Goal: Task Accomplishment & Management: Complete application form

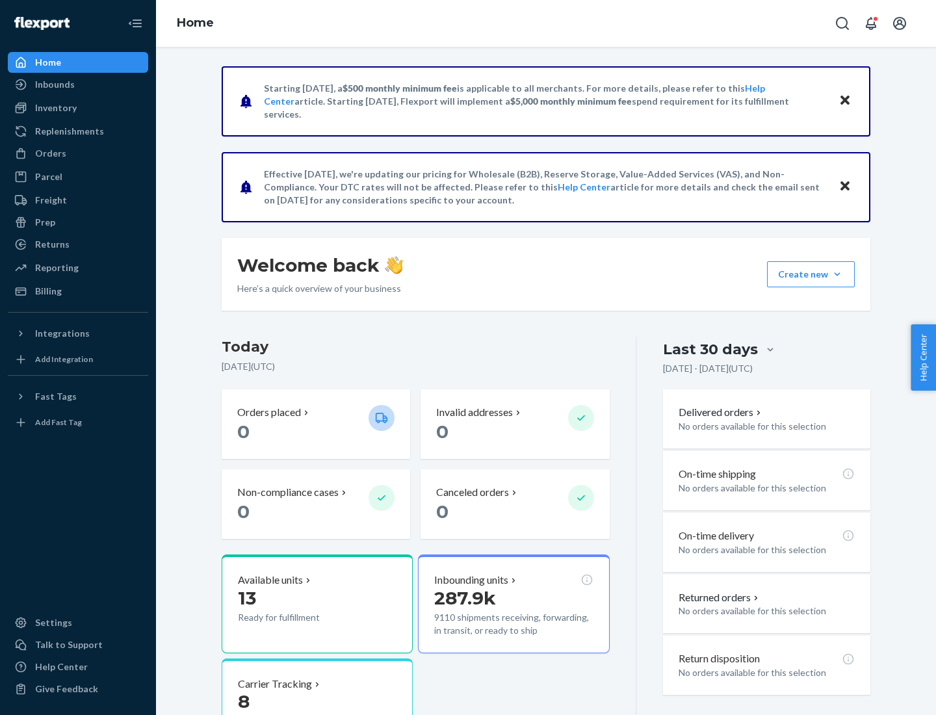
click at [837, 274] on button "Create new Create new inbound Create new order Create new product" at bounding box center [811, 274] width 88 height 26
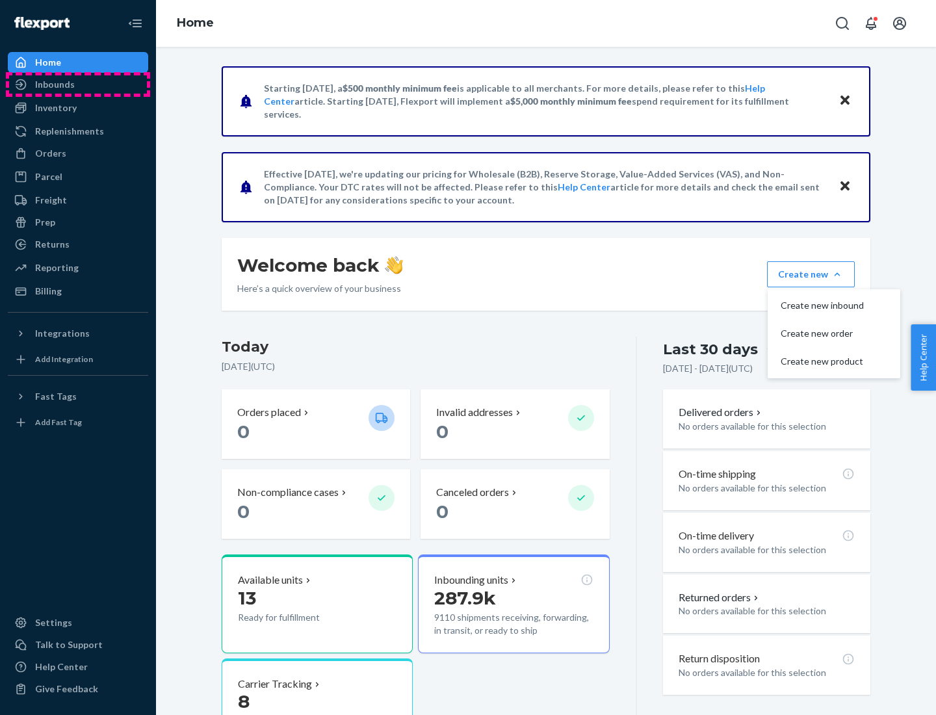
click at [78, 84] on div "Inbounds" at bounding box center [78, 84] width 138 height 18
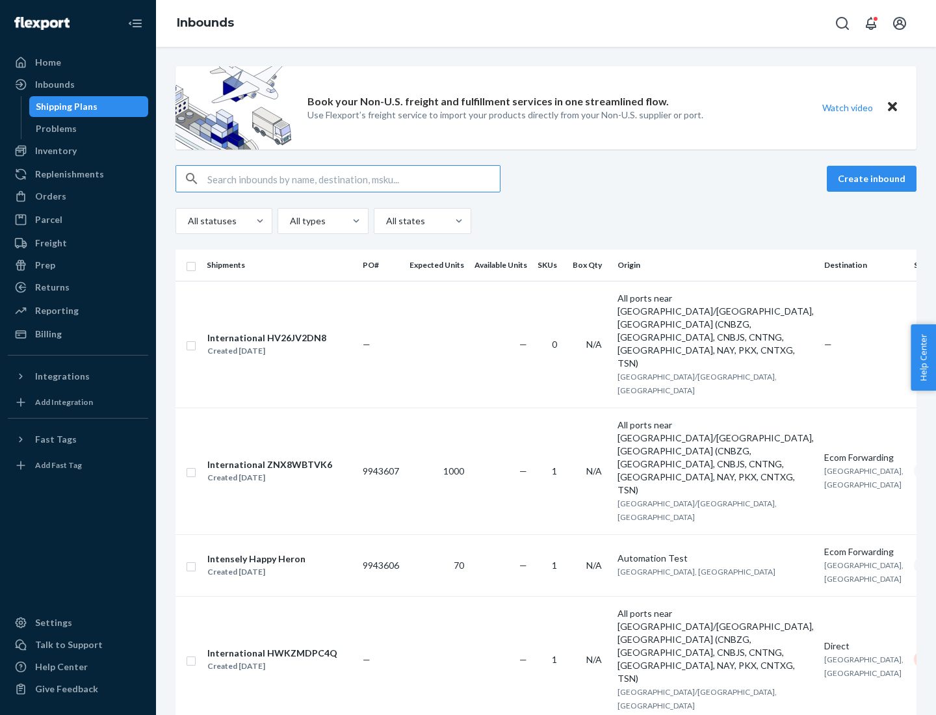
click at [873, 179] on button "Create inbound" at bounding box center [872, 179] width 90 height 26
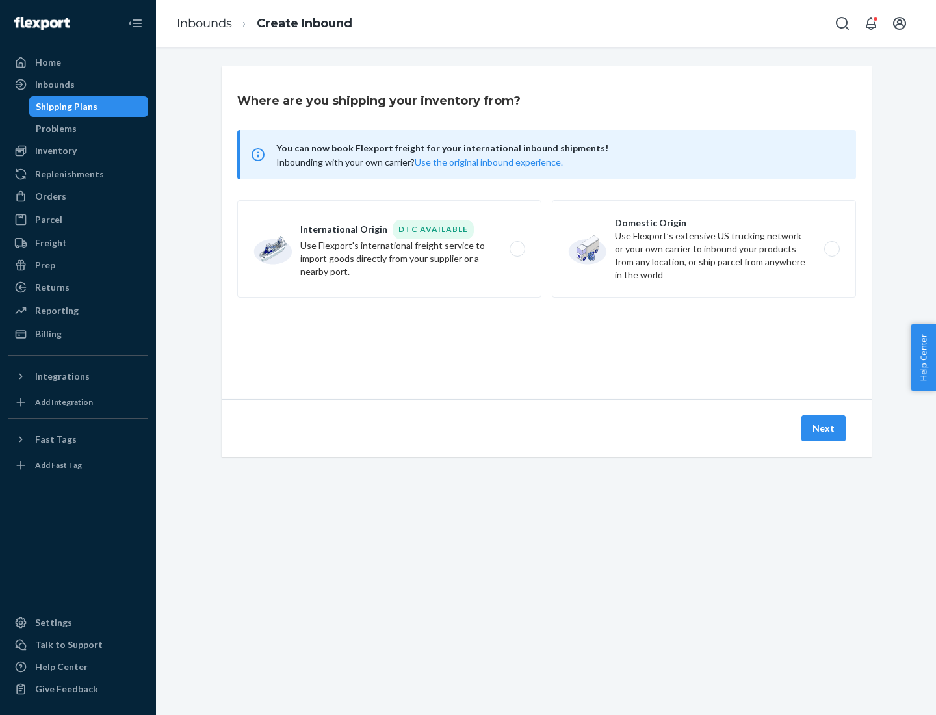
click at [704, 249] on label "Domestic Origin Use Flexport’s extensive US trucking network or your own carrie…" at bounding box center [704, 248] width 304 height 97
click at [831, 249] on input "Domestic Origin Use Flexport’s extensive US trucking network or your own carrie…" at bounding box center [835, 249] width 8 height 8
radio input "true"
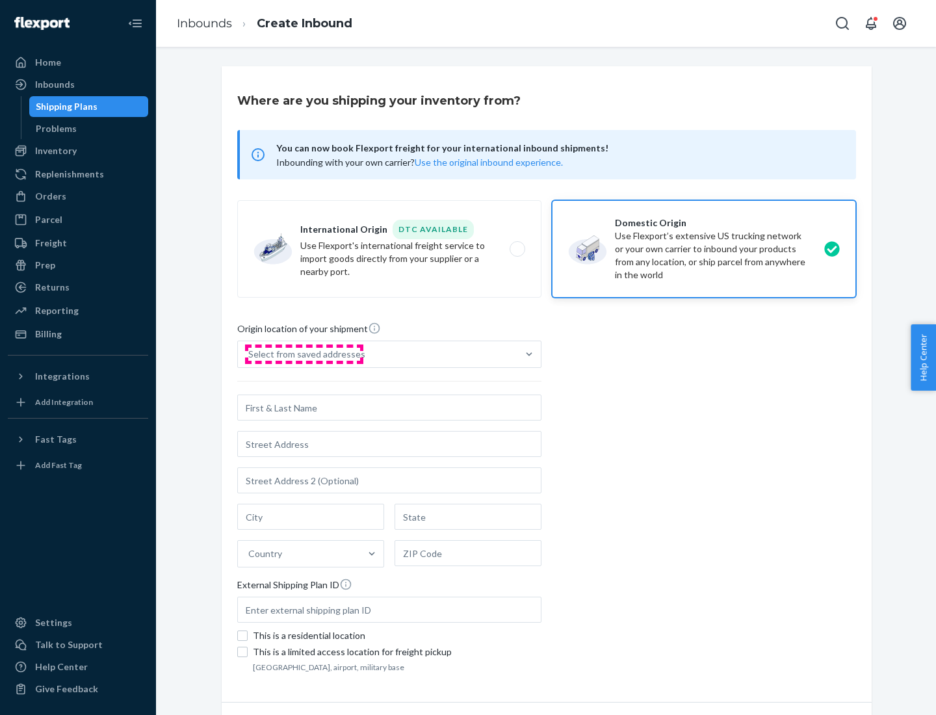
click at [303, 354] on div "Select from saved addresses" at bounding box center [306, 354] width 117 height 13
click at [250, 354] on input "Select from saved addresses" at bounding box center [248, 354] width 1 height 13
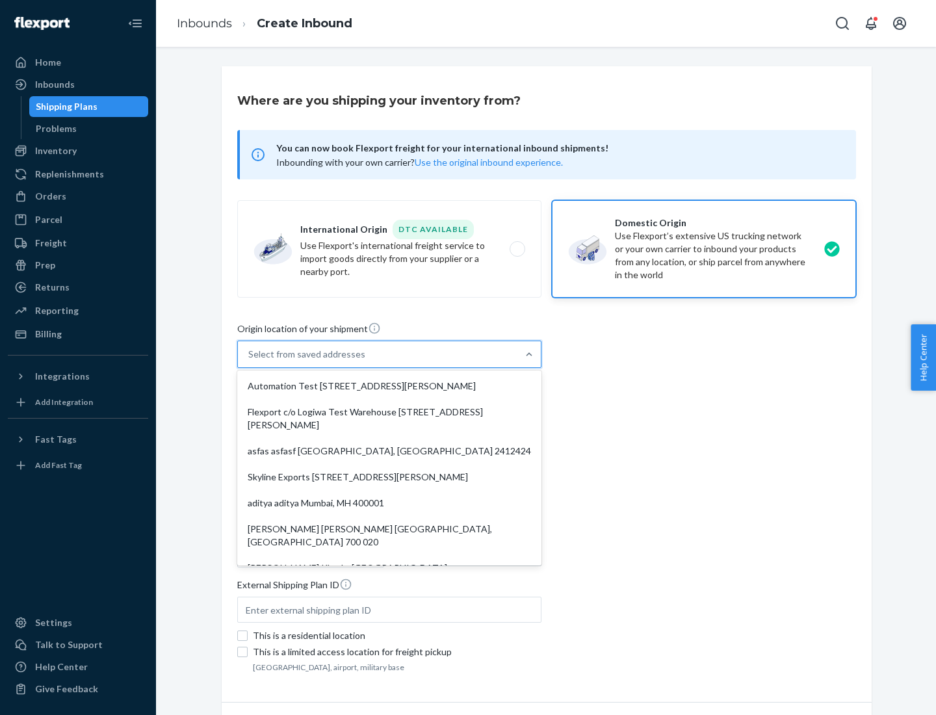
scroll to position [5, 0]
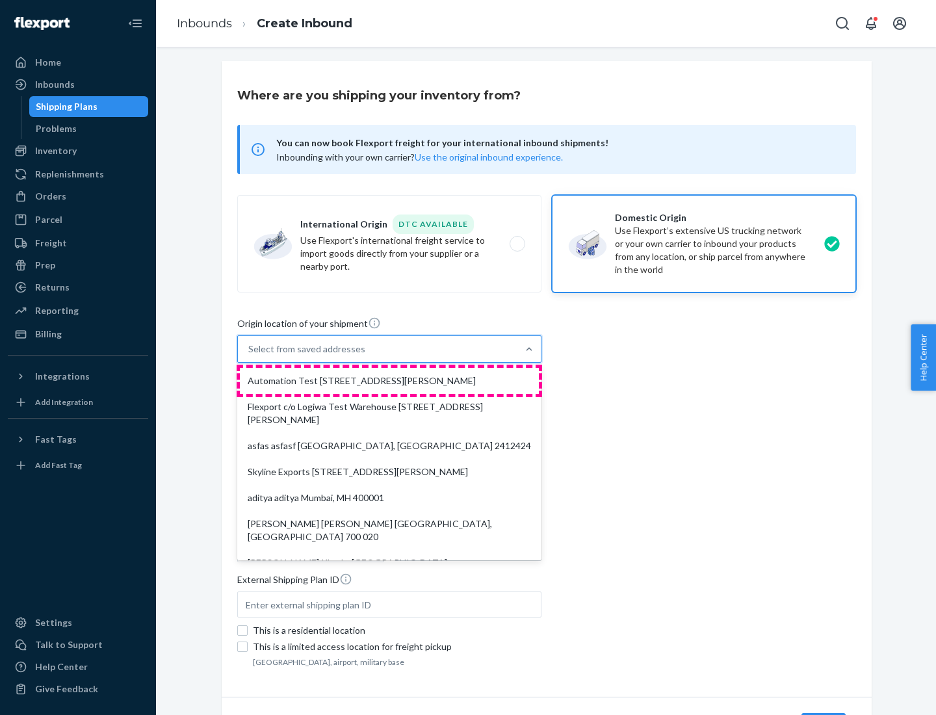
click at [389, 381] on div "Automation Test [STREET_ADDRESS][PERSON_NAME]" at bounding box center [389, 381] width 299 height 26
click at [250, 355] on input "option Automation Test [STREET_ADDRESS][PERSON_NAME]. 9 results available. Use …" at bounding box center [248, 348] width 1 height 13
type input "Automation Test"
type input "9th Floor"
type input "[GEOGRAPHIC_DATA]"
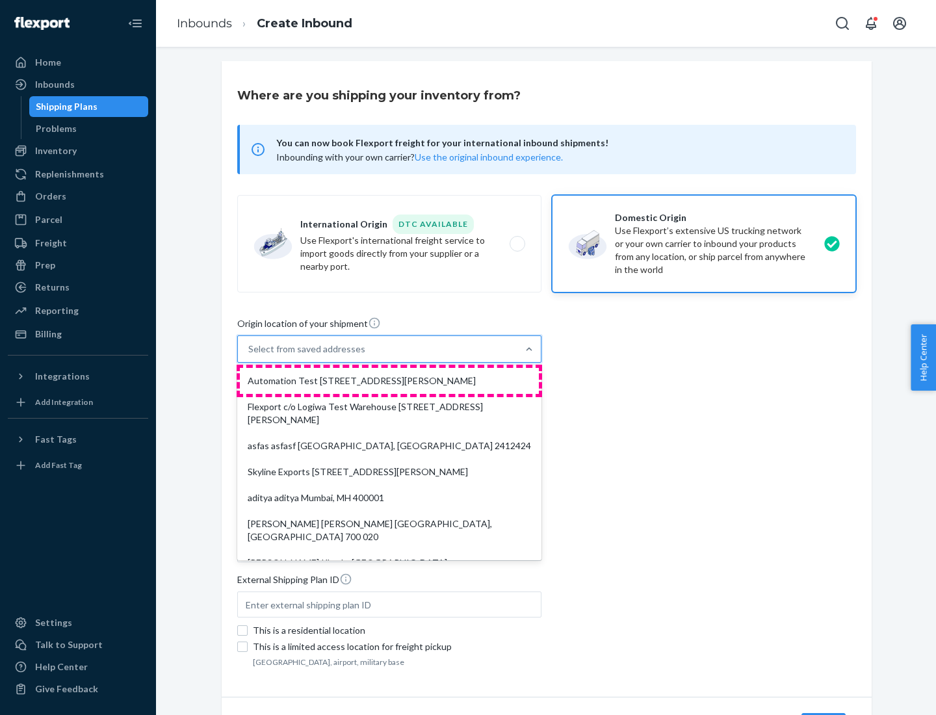
type input "CA"
type input "94104"
type input "[STREET_ADDRESS][PERSON_NAME]"
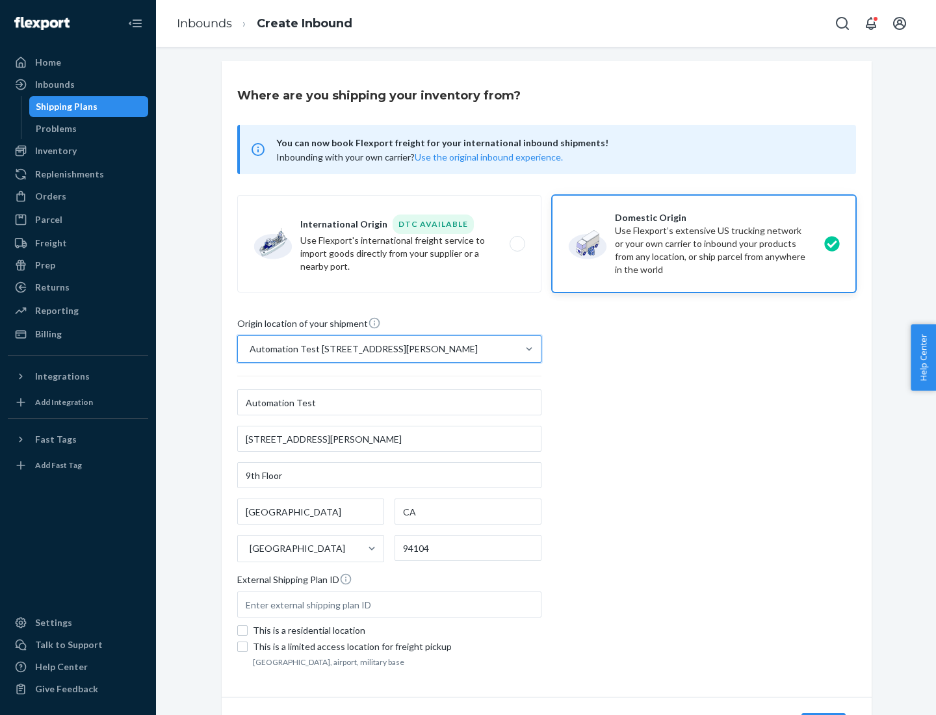
scroll to position [76, 0]
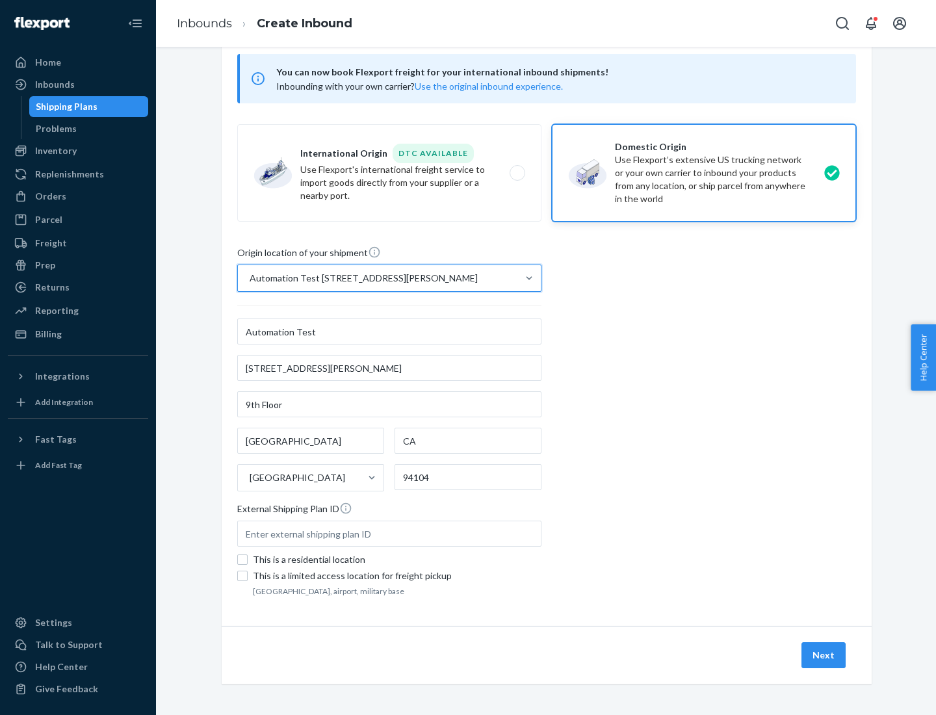
click at [824, 655] on button "Next" at bounding box center [823, 655] width 44 height 26
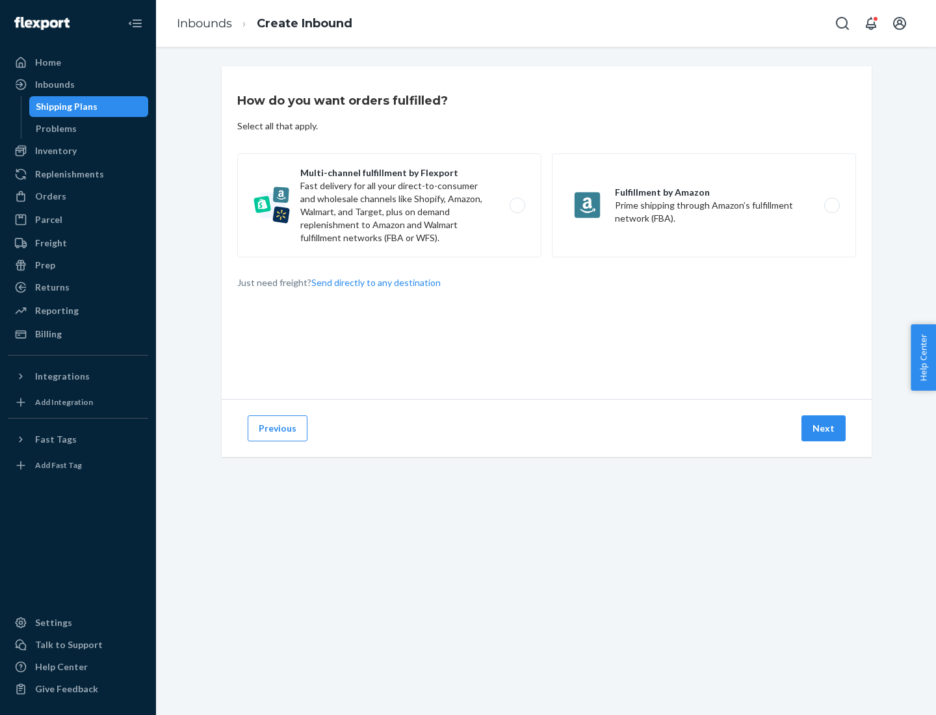
click at [389, 205] on label "Multi-channel fulfillment by Flexport Fast delivery for all your direct-to-cons…" at bounding box center [389, 205] width 304 height 104
click at [517, 205] on input "Multi-channel fulfillment by Flexport Fast delivery for all your direct-to-cons…" at bounding box center [521, 205] width 8 height 8
radio input "true"
click at [824, 428] on button "Next" at bounding box center [823, 428] width 44 height 26
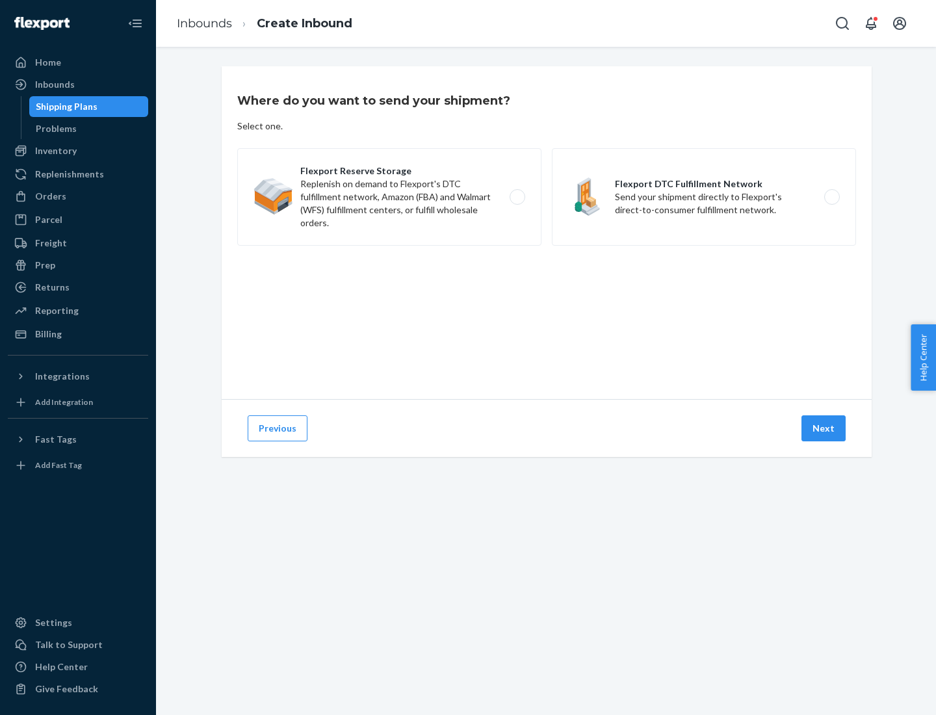
click at [704, 197] on label "Flexport DTC Fulfillment Network Send your shipment directly to Flexport's dire…" at bounding box center [704, 196] width 304 height 97
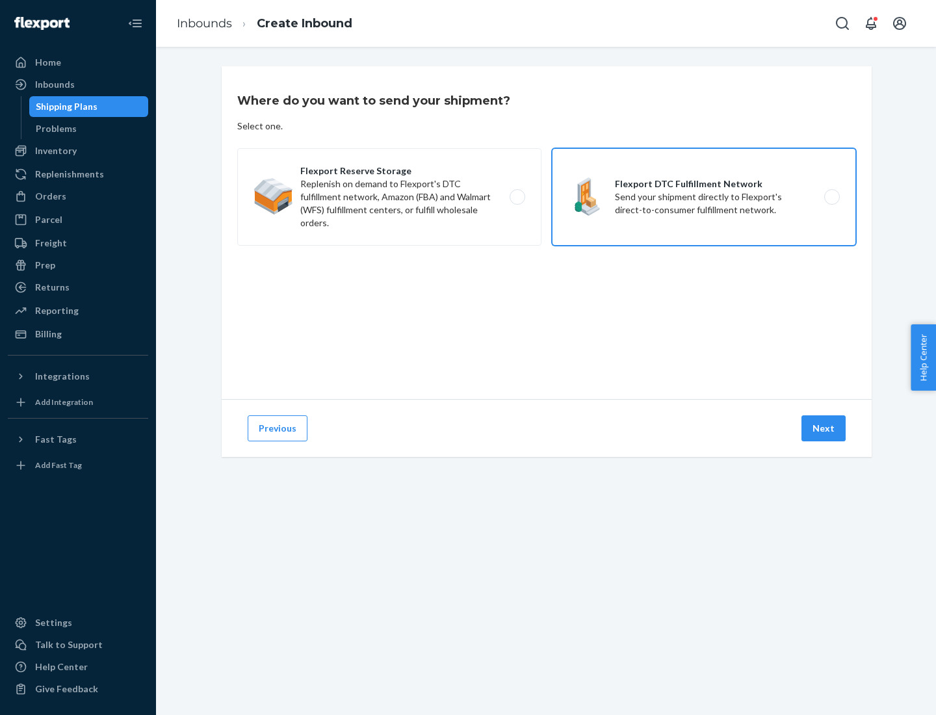
click at [831, 197] on input "Flexport DTC Fulfillment Network Send your shipment directly to Flexport's dire…" at bounding box center [835, 197] width 8 height 8
radio input "true"
click at [824, 428] on button "Next" at bounding box center [823, 428] width 44 height 26
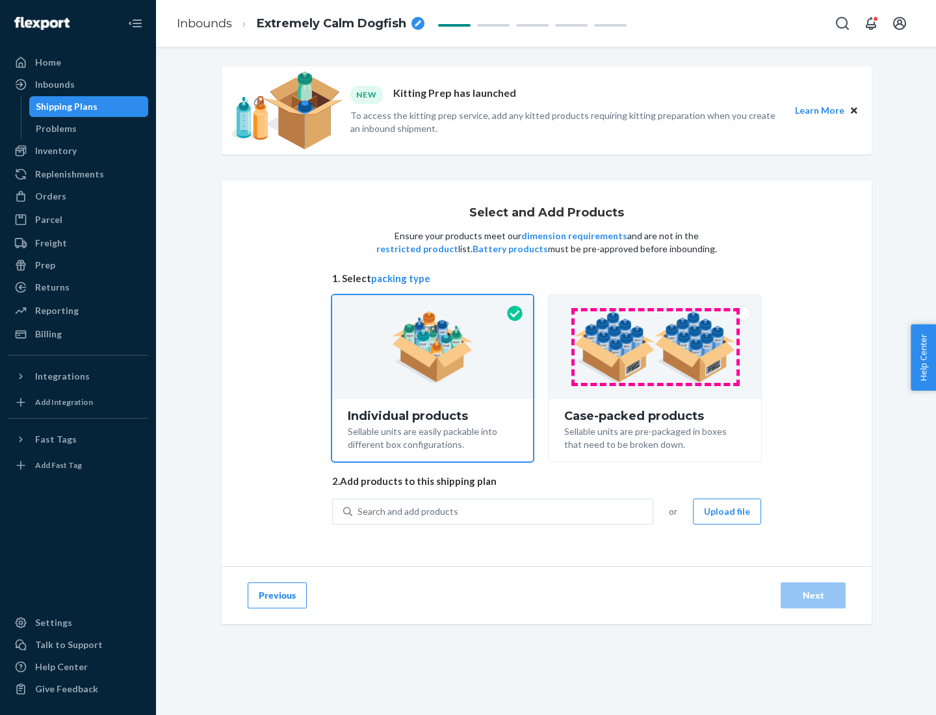
click at [655, 347] on img at bounding box center [655, 346] width 162 height 71
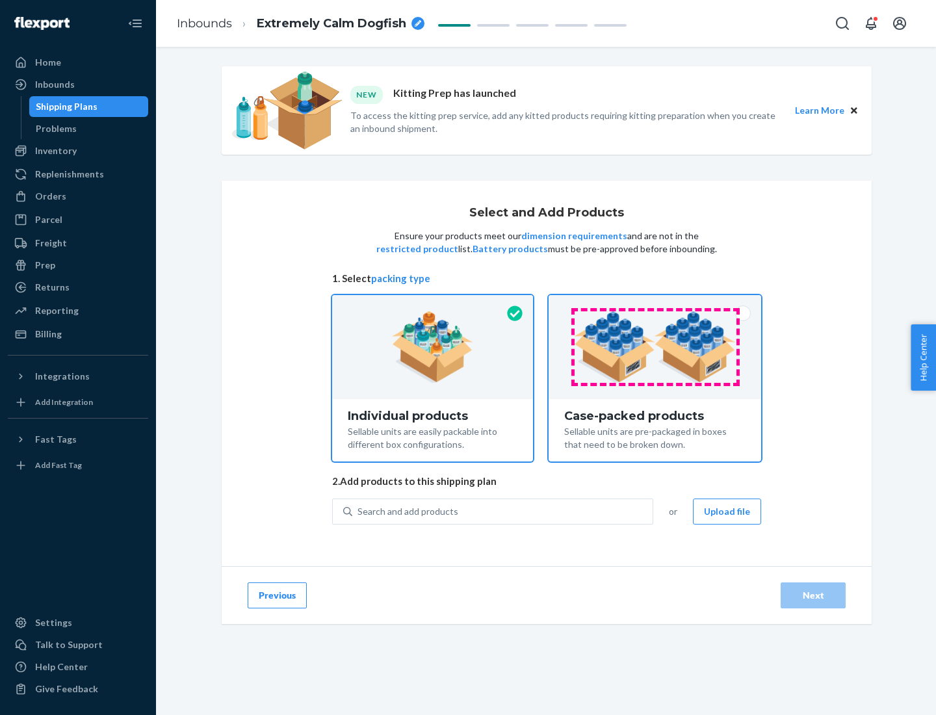
click at [655, 303] on input "Case-packed products Sellable units are pre-packaged in boxes that need to be b…" at bounding box center [655, 299] width 8 height 8
radio input "true"
radio input "false"
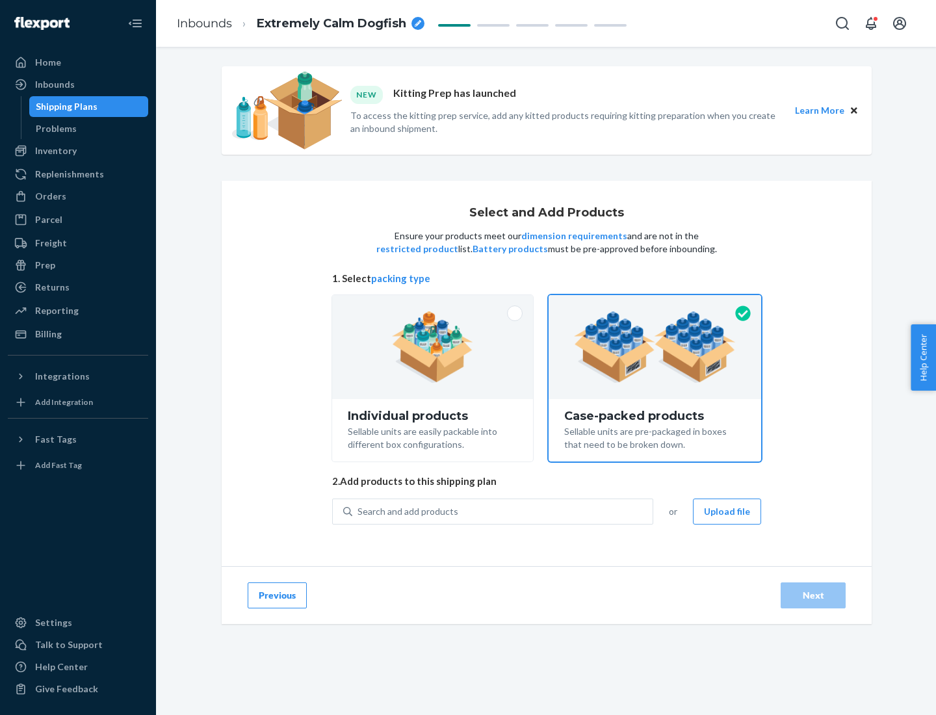
click at [503, 511] on div "Search and add products" at bounding box center [502, 511] width 300 height 23
click at [359, 511] on input "Search and add products" at bounding box center [357, 511] width 1 height 13
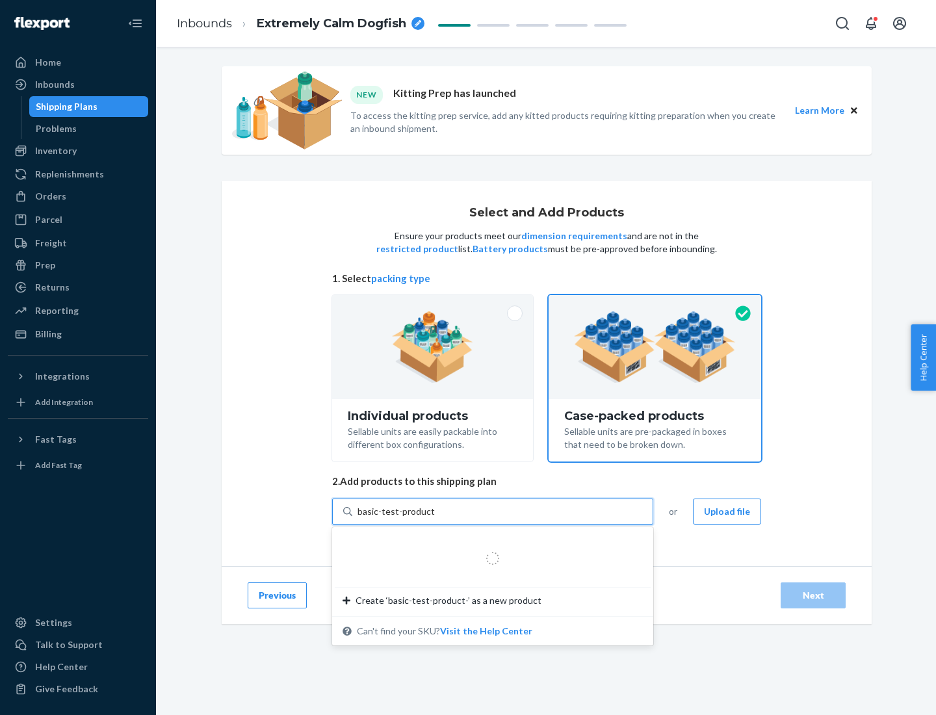
type input "basic-test-product-1"
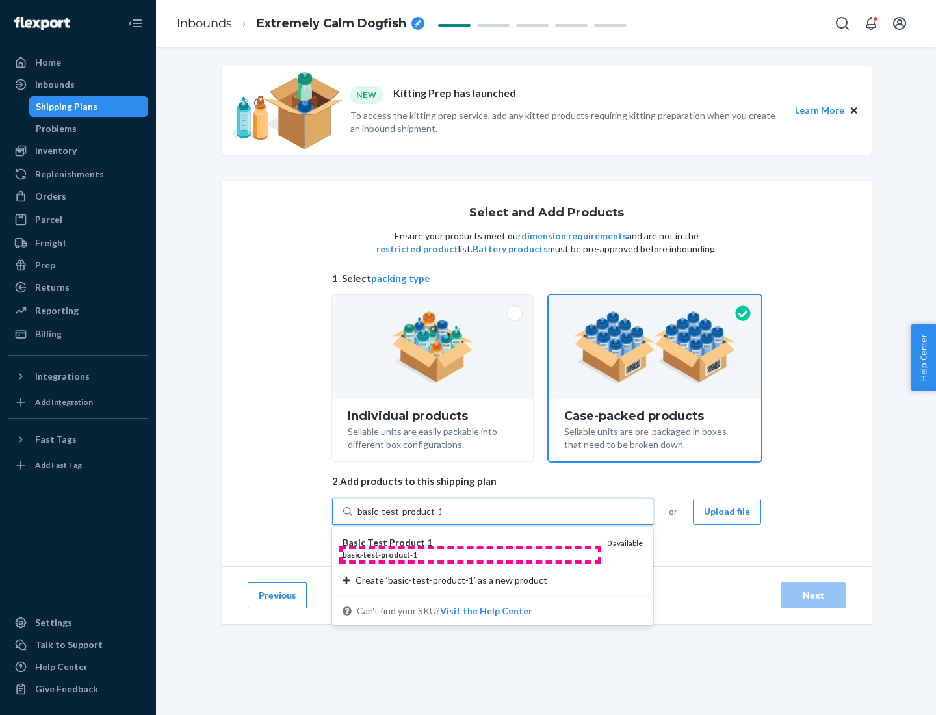
click at [470, 554] on div "basic - test - product - 1" at bounding box center [469, 554] width 254 height 11
click at [441, 518] on input "basic-test-product-1" at bounding box center [398, 511] width 83 height 13
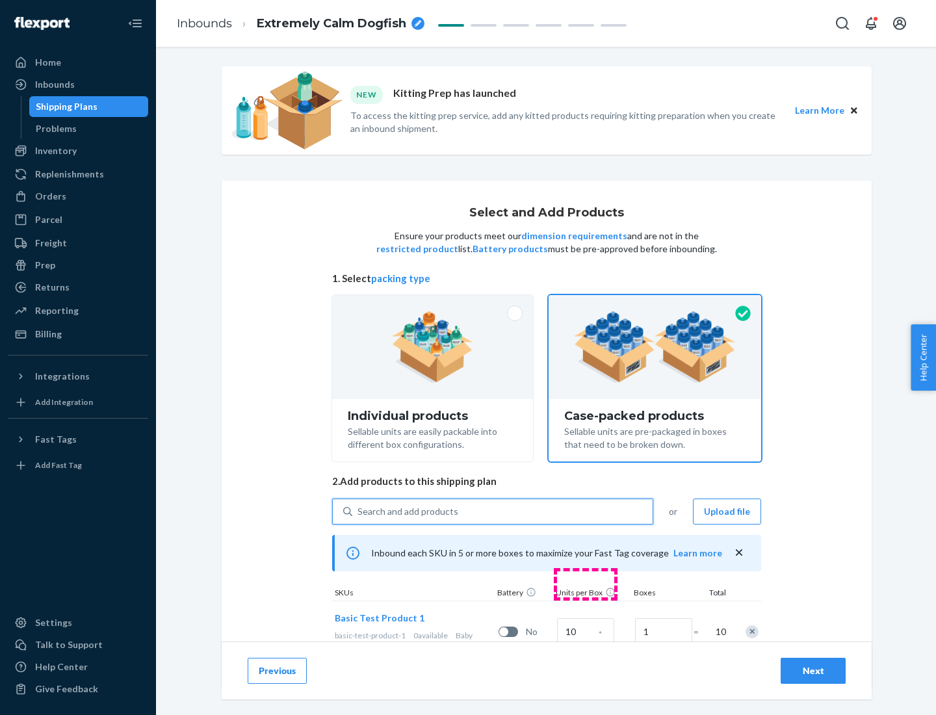
scroll to position [47, 0]
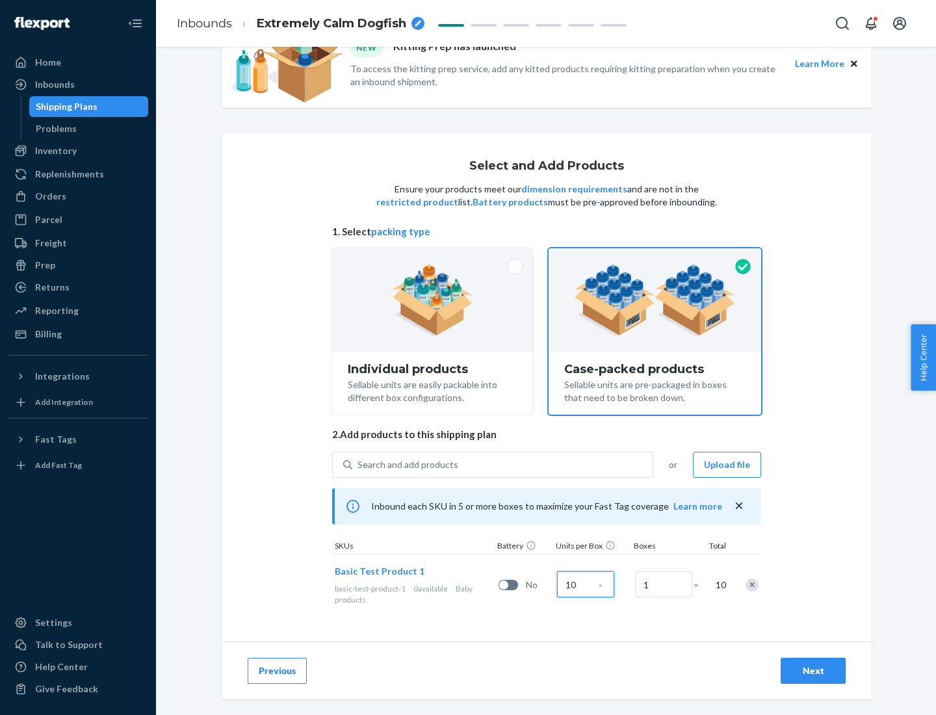
type input "10"
type input "7"
click at [813, 671] on div "Next" at bounding box center [813, 670] width 43 height 13
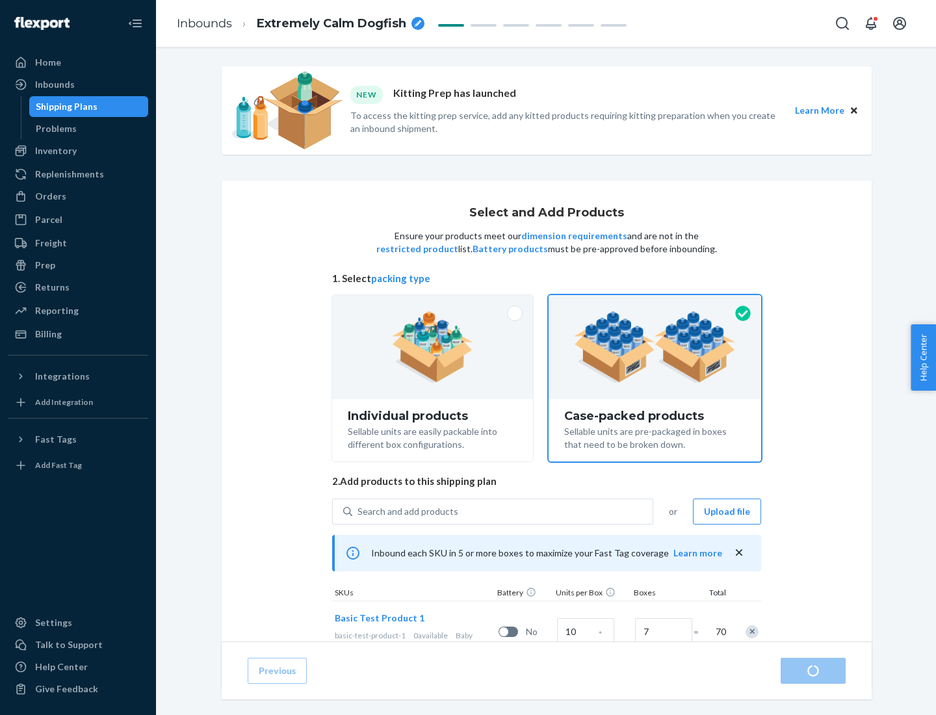
radio input "true"
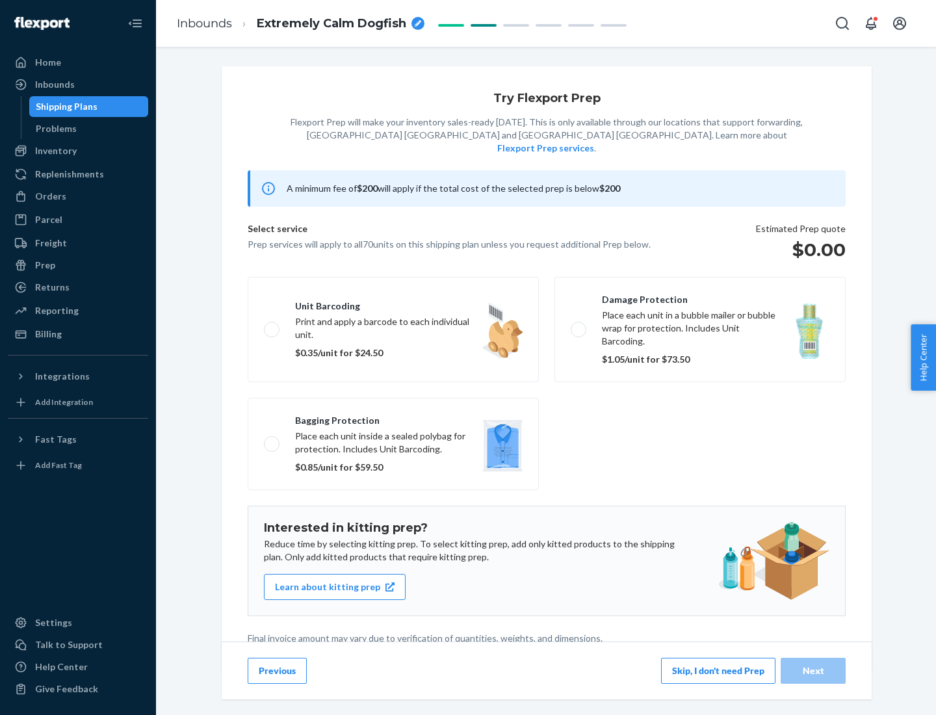
scroll to position [3, 0]
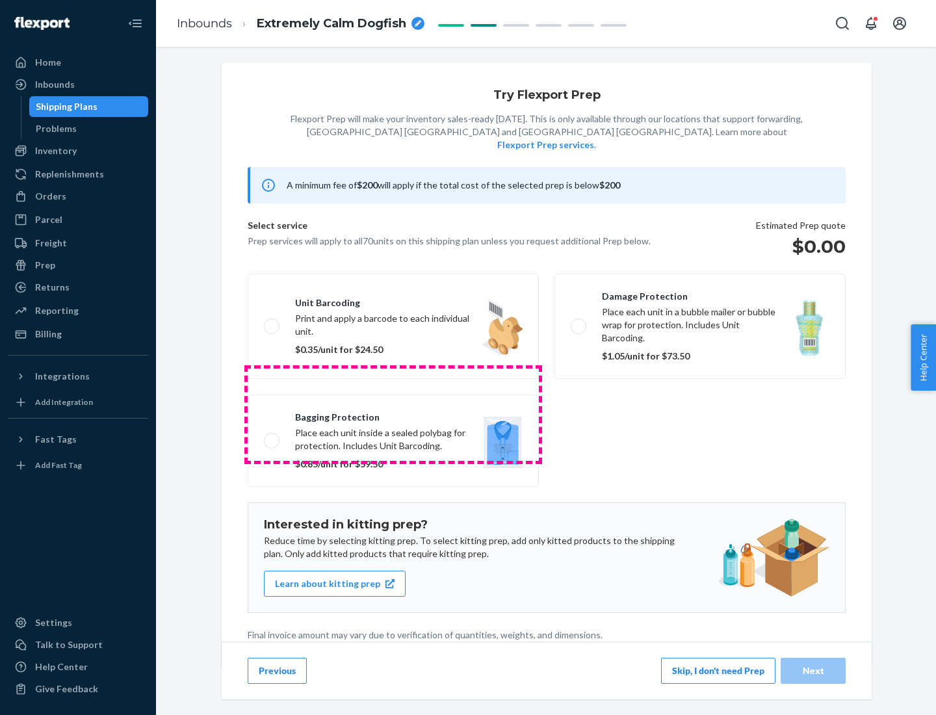
click at [393, 414] on label "Bagging protection Place each unit inside a sealed polybag for protection. Incl…" at bounding box center [393, 440] width 291 height 92
click at [272, 436] on input "Bagging protection Place each unit inside a sealed polybag for protection. Incl…" at bounding box center [268, 440] width 8 height 8
checkbox input "true"
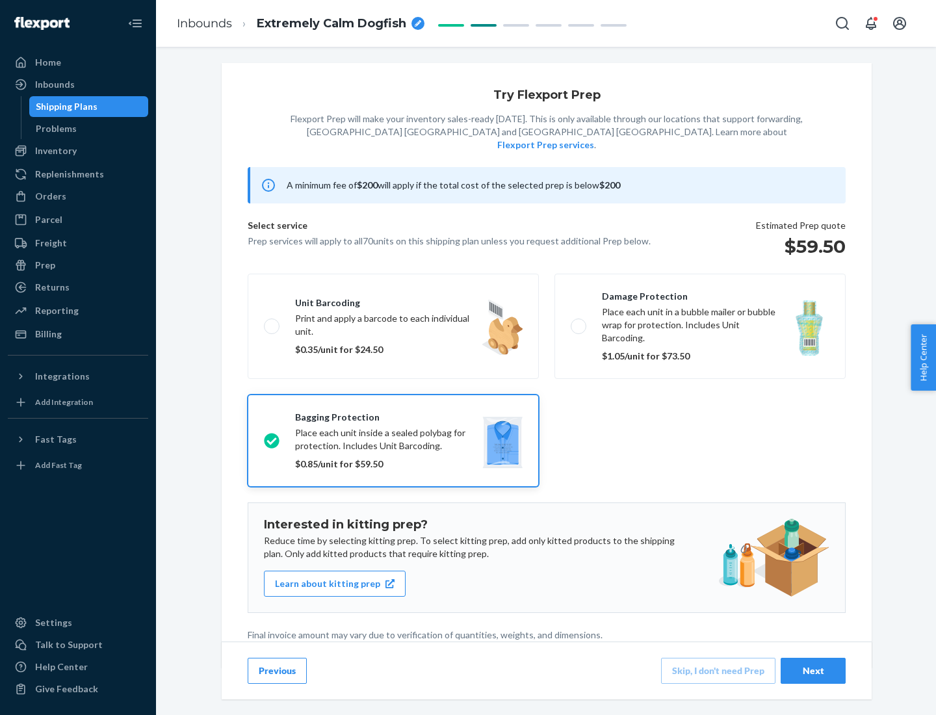
click at [813, 670] on div "Next" at bounding box center [813, 670] width 43 height 13
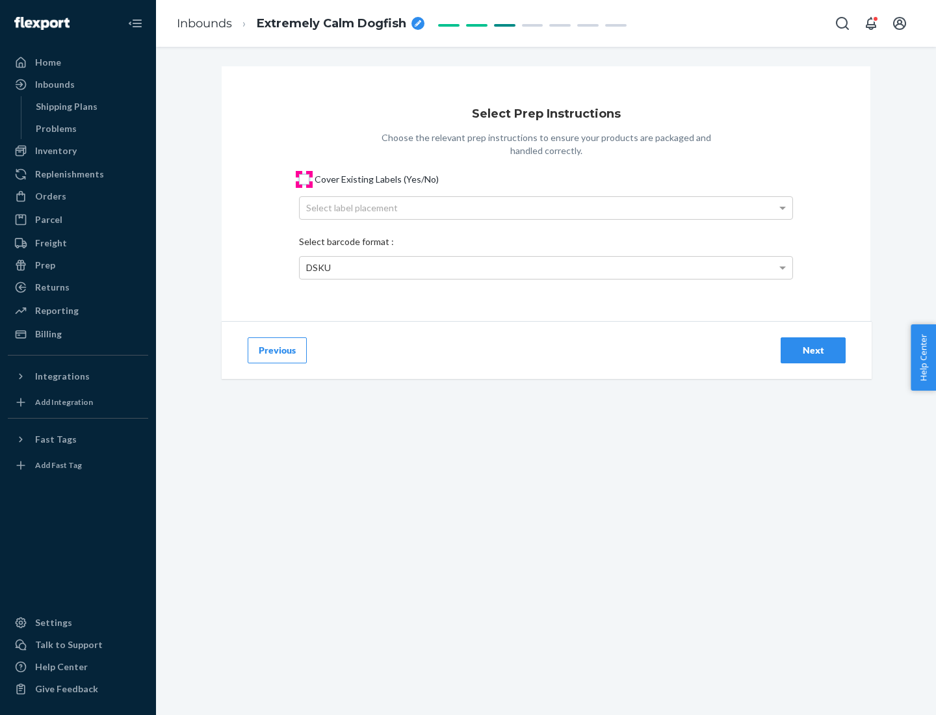
click at [304, 179] on input "Cover Existing Labels (Yes/No)" at bounding box center [304, 179] width 10 height 10
checkbox input "true"
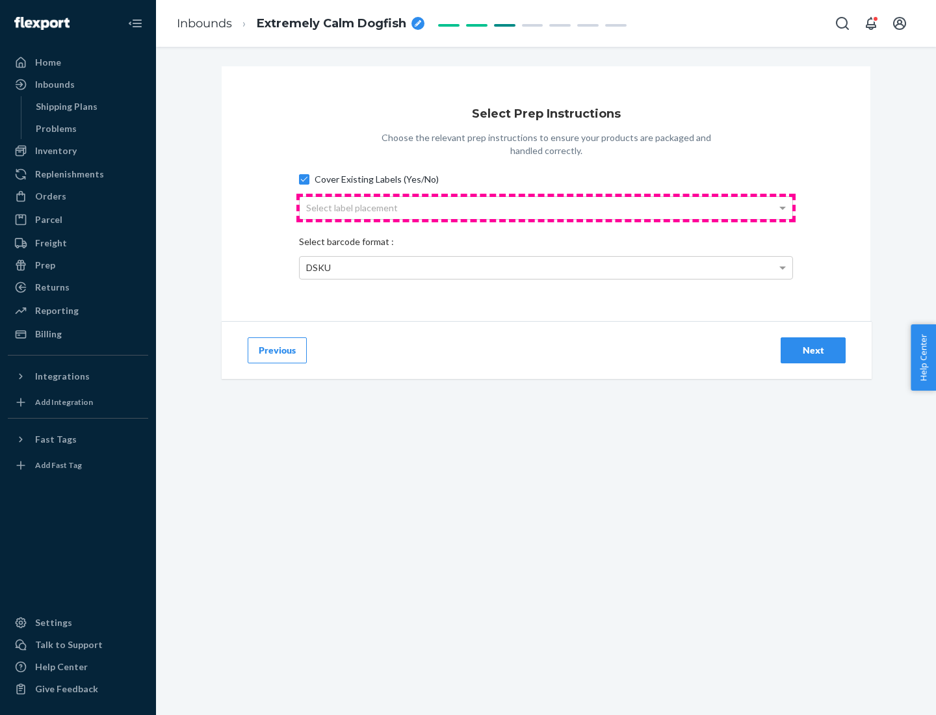
click at [546, 207] on div "Select label placement" at bounding box center [546, 208] width 493 height 22
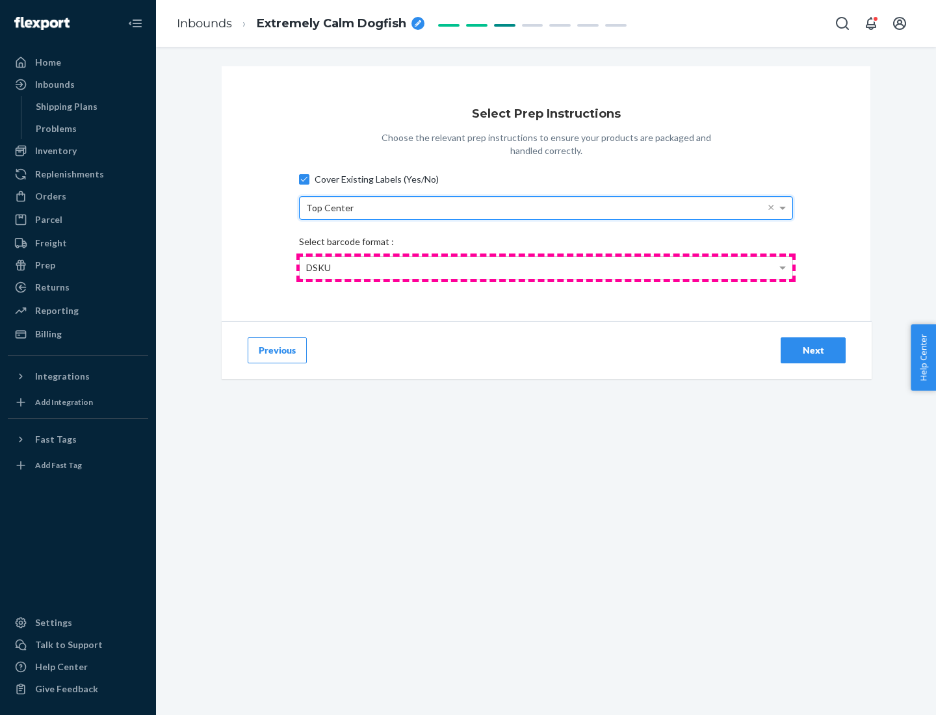
click at [546, 267] on div "DSKU" at bounding box center [546, 268] width 493 height 22
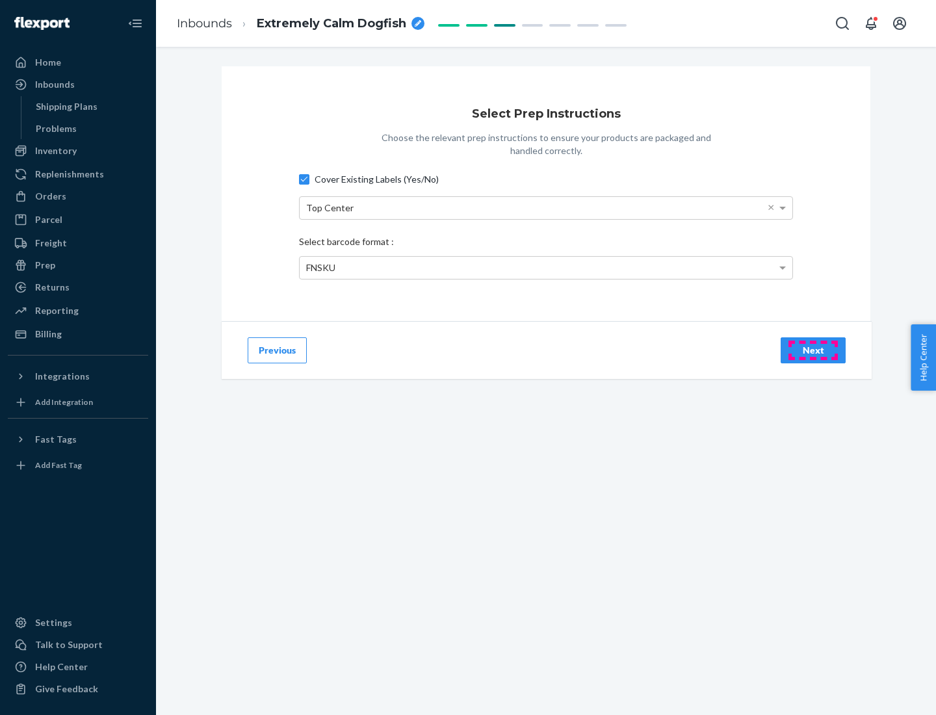
click at [813, 350] on div "Next" at bounding box center [813, 350] width 43 height 13
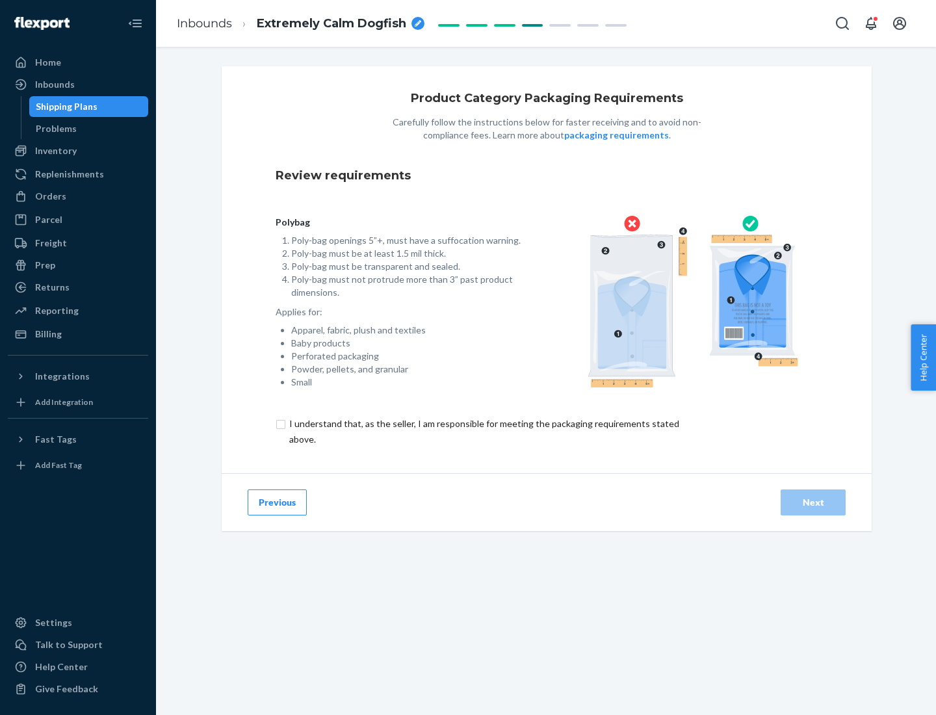
click at [483, 431] on input "checkbox" at bounding box center [492, 431] width 432 height 31
checkbox input "true"
click at [813, 502] on div "Next" at bounding box center [813, 502] width 43 height 13
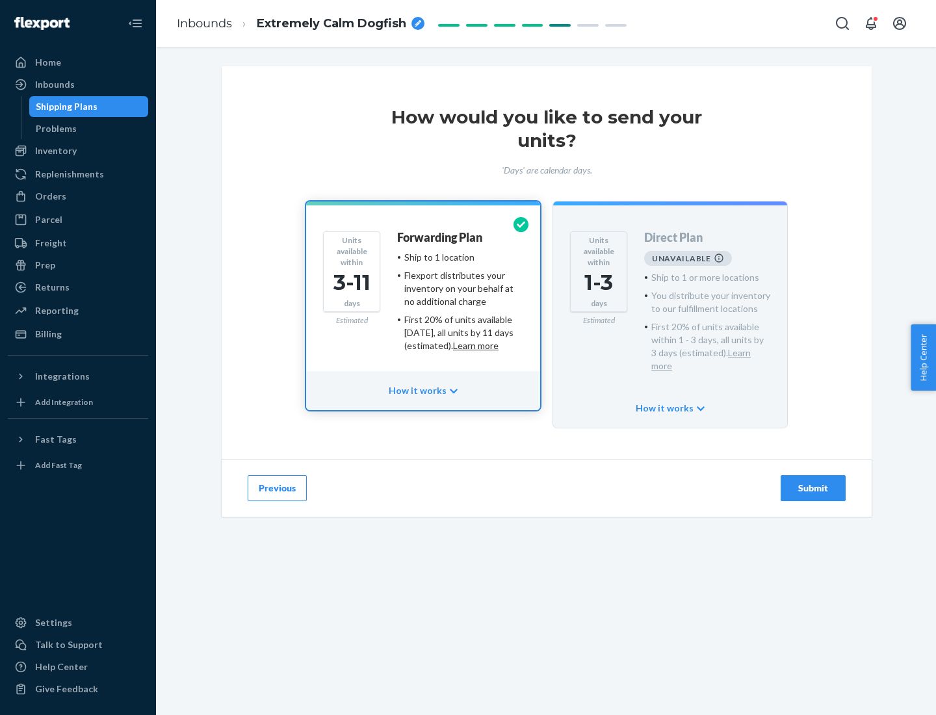
click at [441, 237] on h4 "Forwarding Plan" at bounding box center [439, 237] width 85 height 13
click at [813, 482] on div "Submit" at bounding box center [813, 488] width 43 height 13
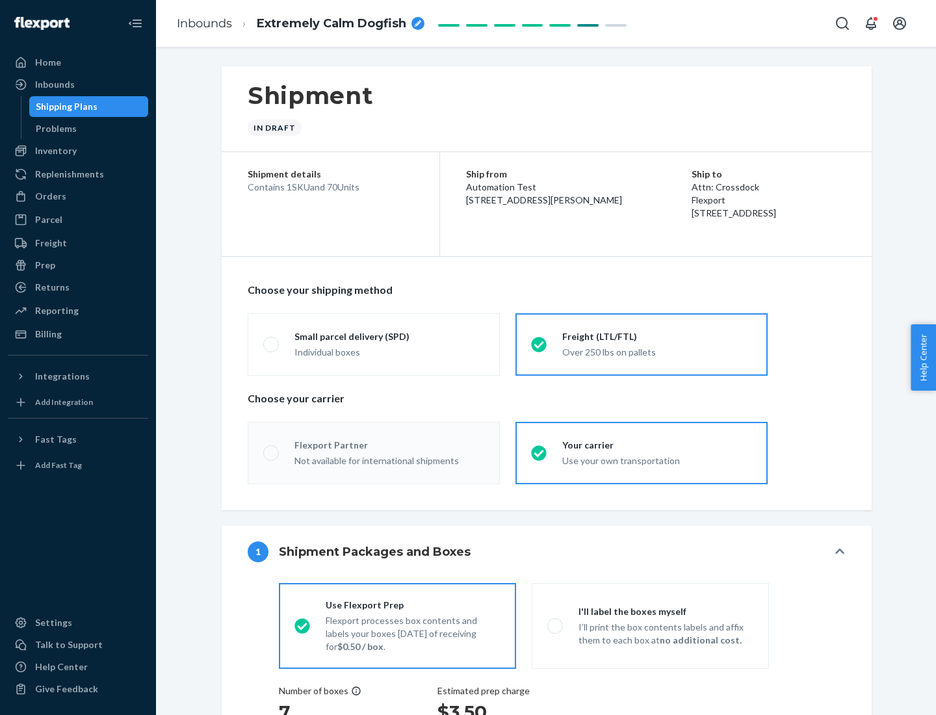
radio input "true"
radio input "false"
radio input "true"
radio input "false"
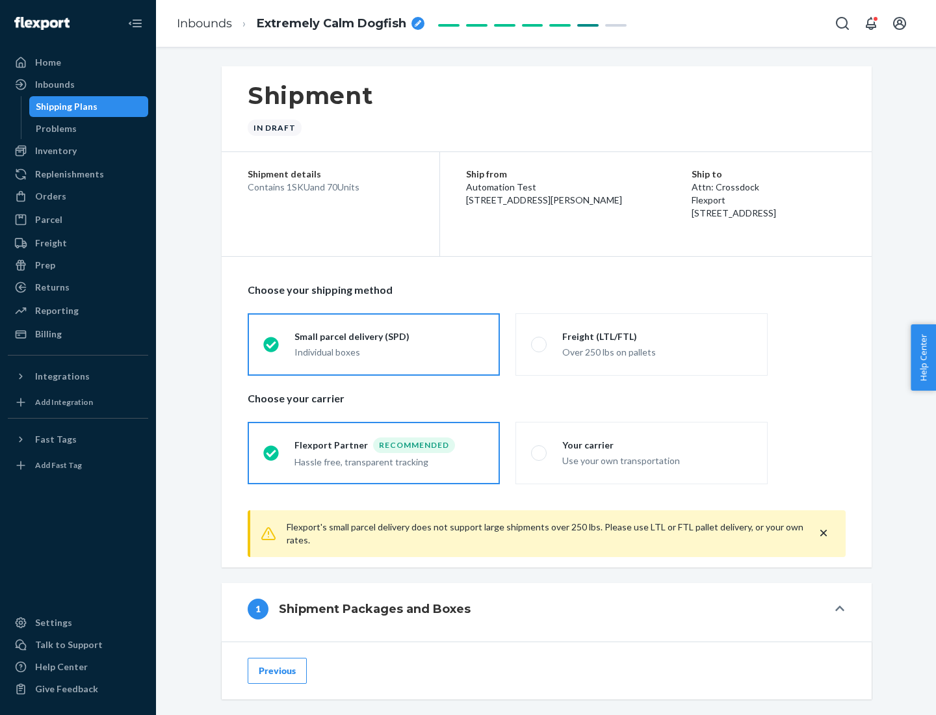
click at [641, 344] on div "Over 250 lbs on pallets" at bounding box center [657, 351] width 190 height 16
click at [539, 344] on input "Freight (LTL/FTL) Over 250 lbs on pallets" at bounding box center [535, 344] width 8 height 8
radio input "true"
radio input "false"
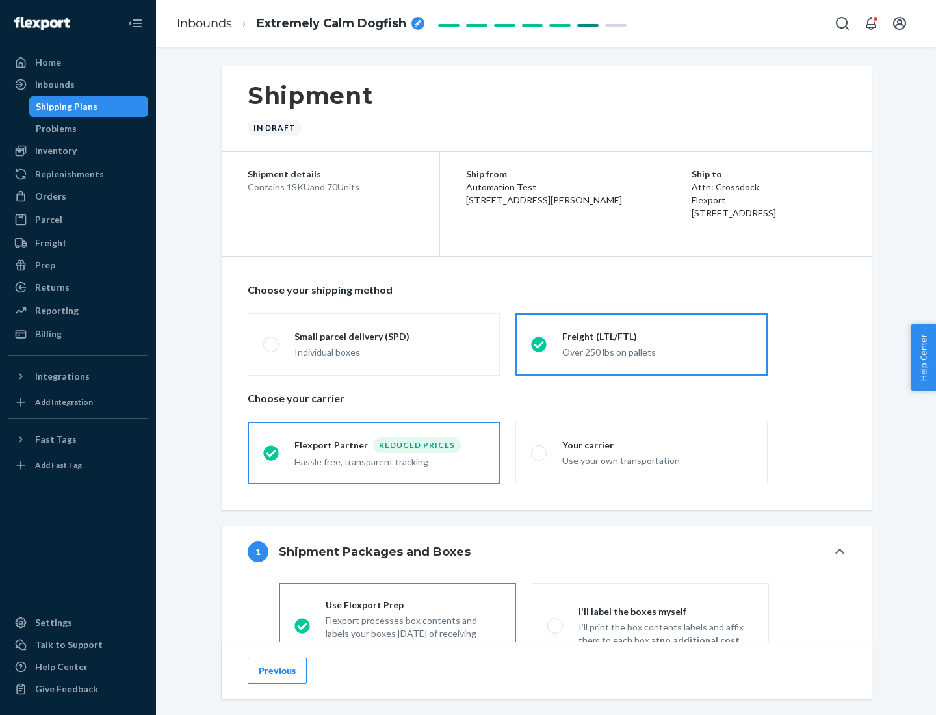
scroll to position [72, 0]
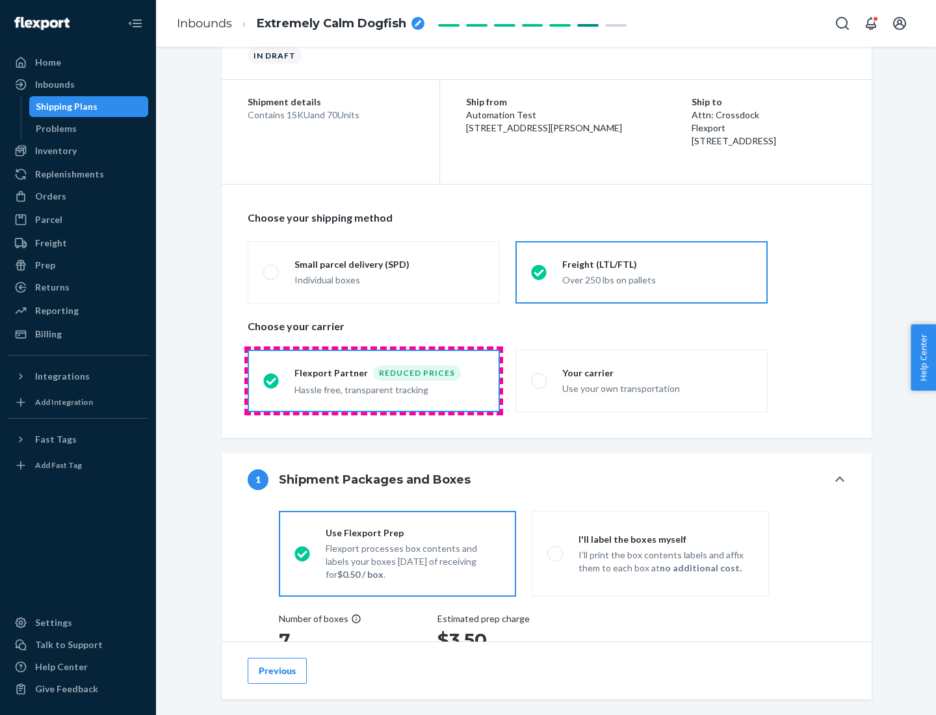
click at [374, 381] on div "Hassle free, transparent tracking" at bounding box center [389, 389] width 190 height 16
click at [272, 380] on input "Flexport Partner Reduced prices Hassle free, transparent tracking" at bounding box center [267, 380] width 8 height 8
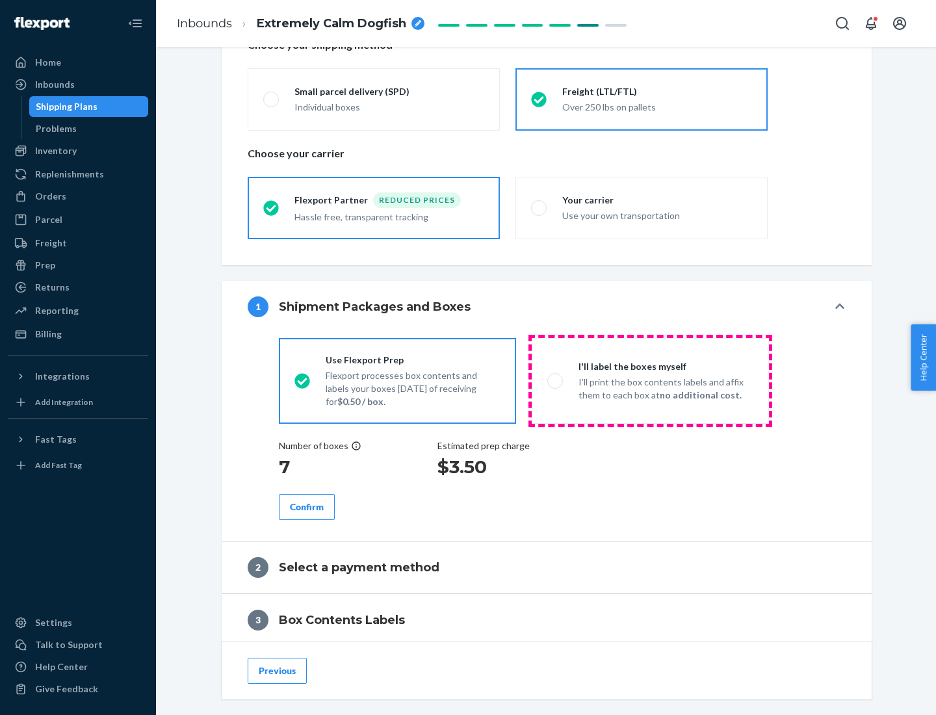
click at [650, 380] on p "I’ll print the box contents labels and affix them to each box at no additional …" at bounding box center [665, 389] width 175 height 26
click at [556, 380] on input "I'll label the boxes myself I’ll print the box contents labels and affix them t…" at bounding box center [551, 380] width 8 height 8
radio input "true"
radio input "false"
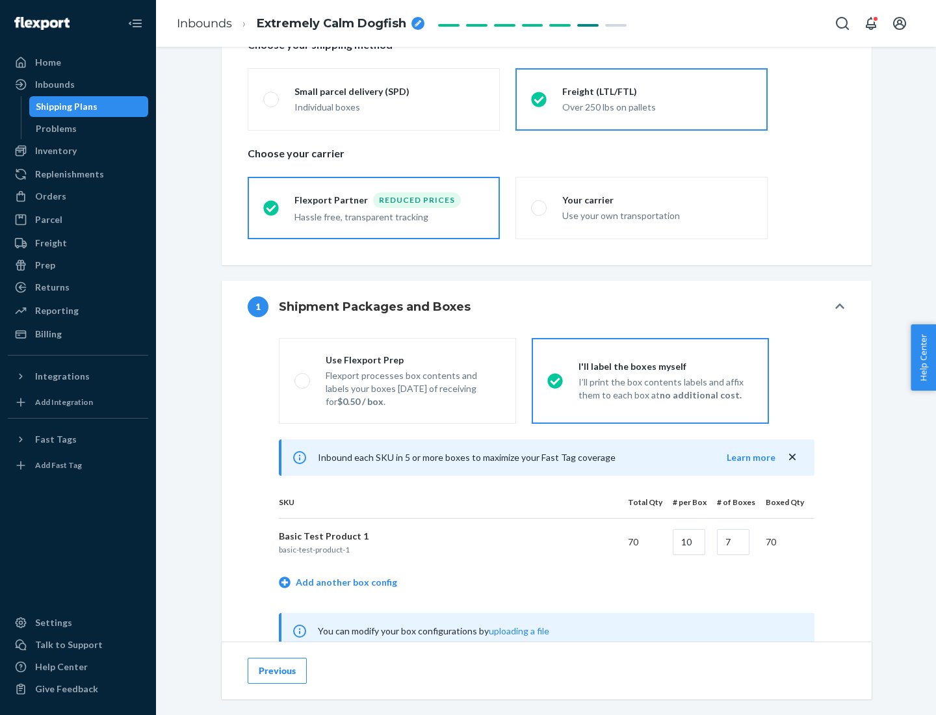
scroll to position [406, 0]
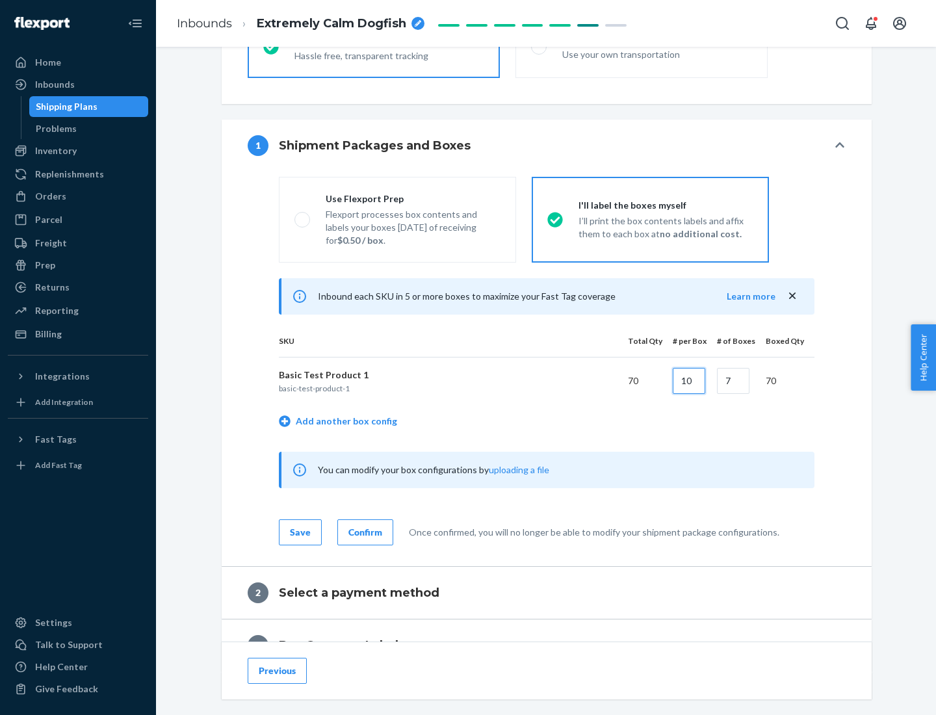
type input "10"
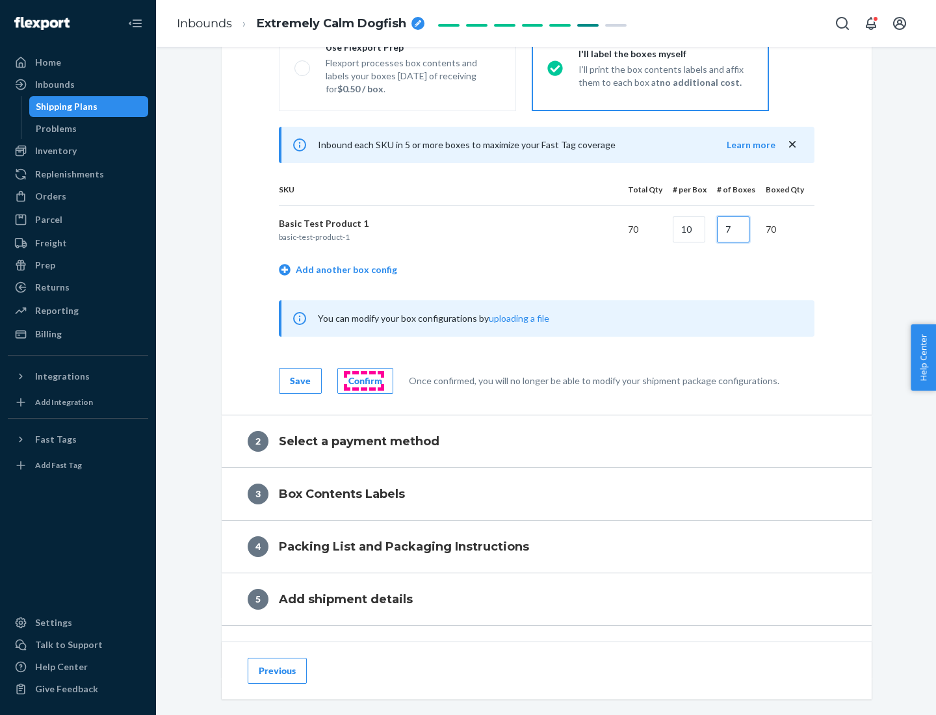
type input "7"
click at [363, 380] on div "Confirm" at bounding box center [365, 380] width 34 height 13
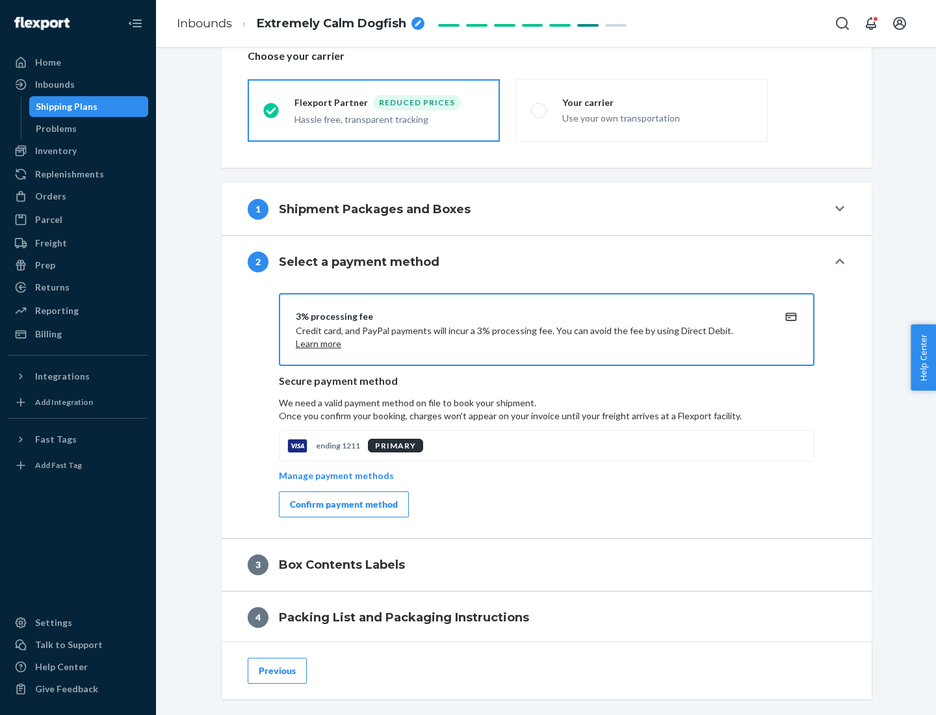
scroll to position [466, 0]
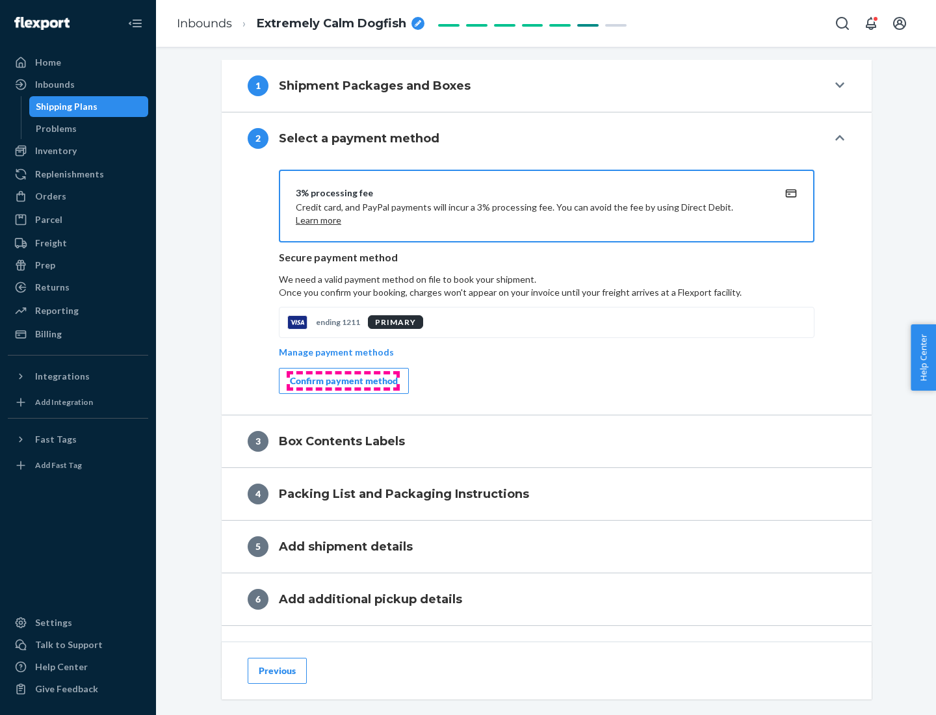
click at [342, 381] on div "Confirm payment method" at bounding box center [344, 380] width 108 height 13
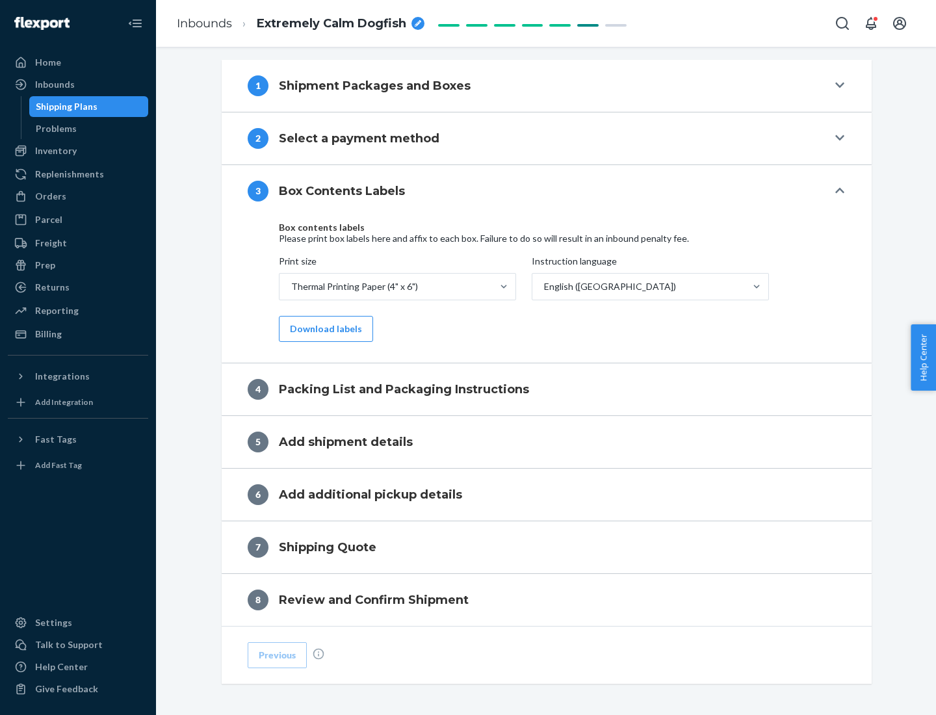
scroll to position [414, 0]
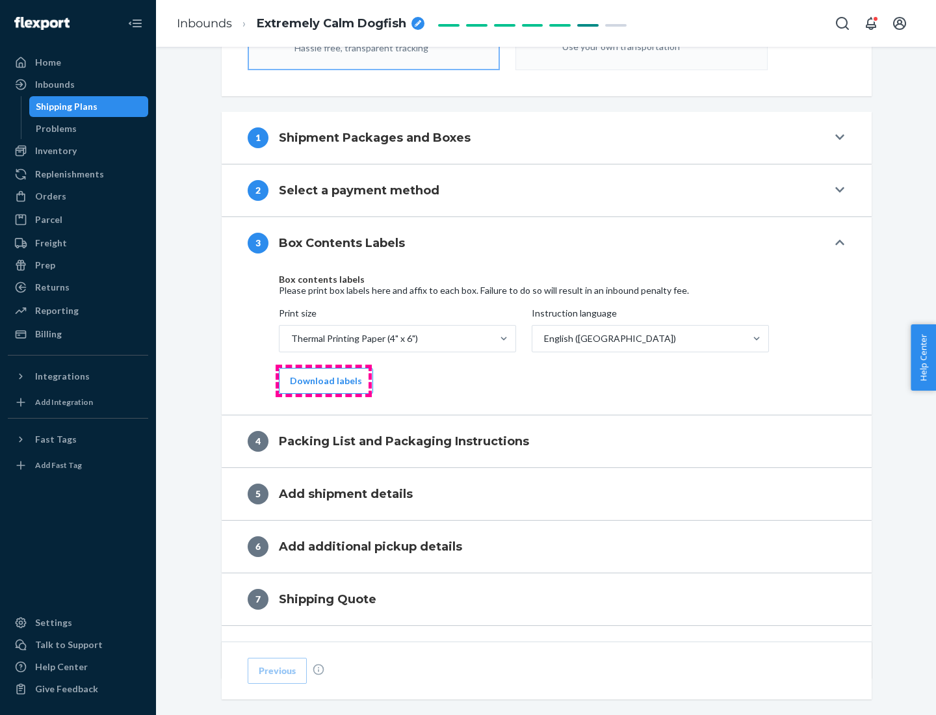
click at [323, 381] on button "Download labels" at bounding box center [326, 381] width 94 height 26
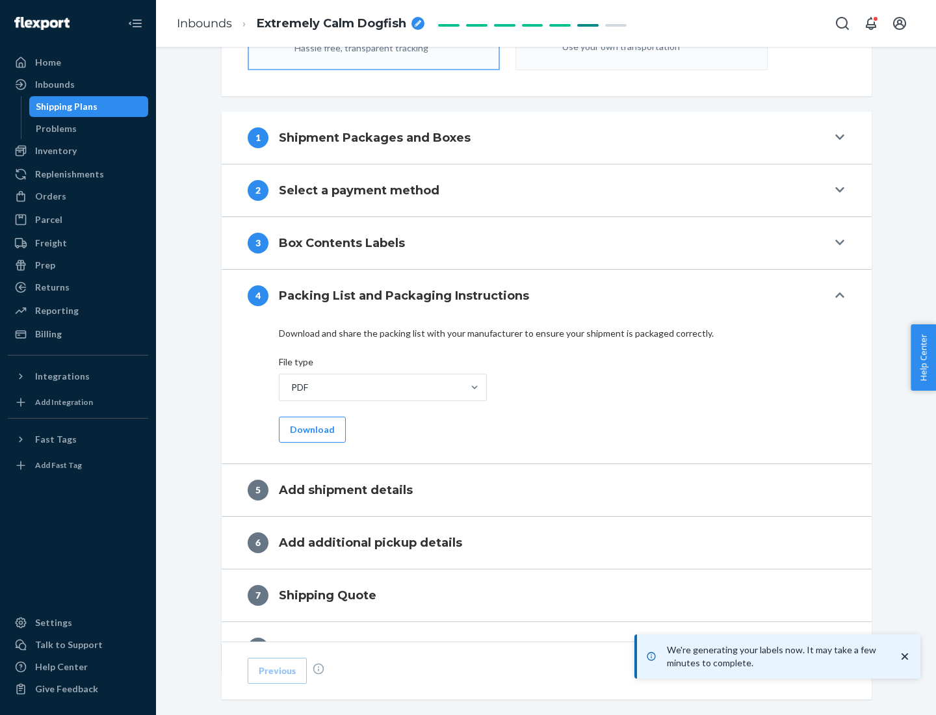
scroll to position [463, 0]
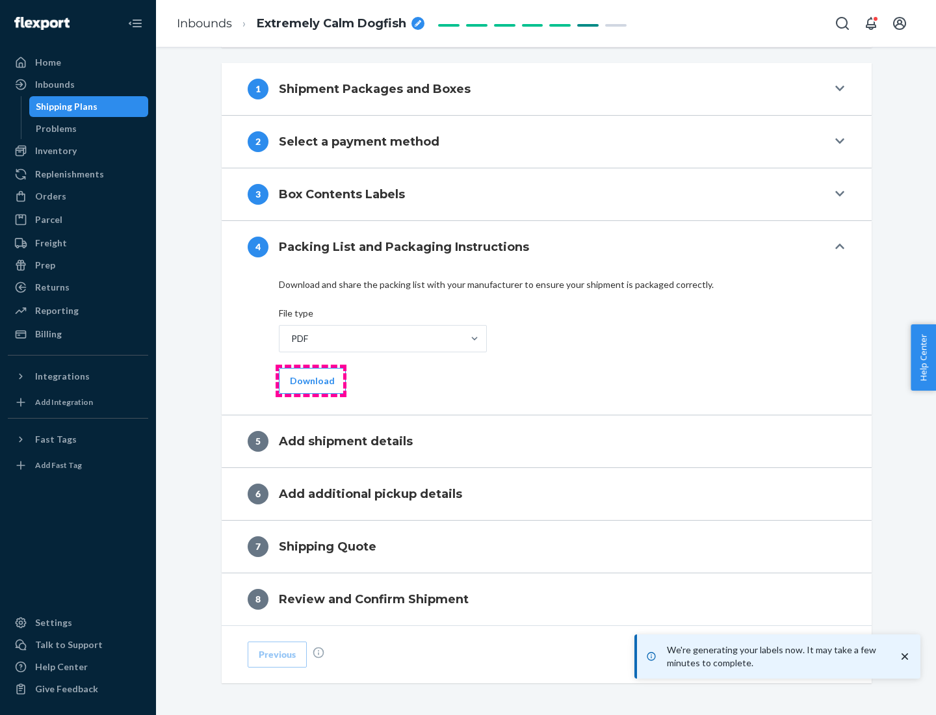
click at [311, 380] on button "Download" at bounding box center [312, 381] width 67 height 26
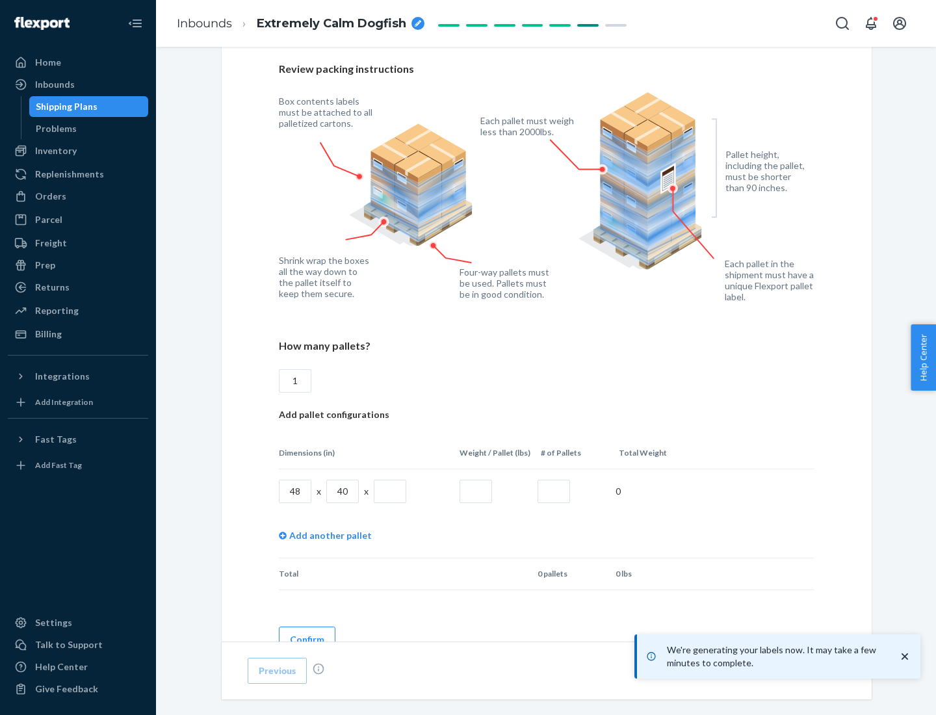
scroll to position [944, 0]
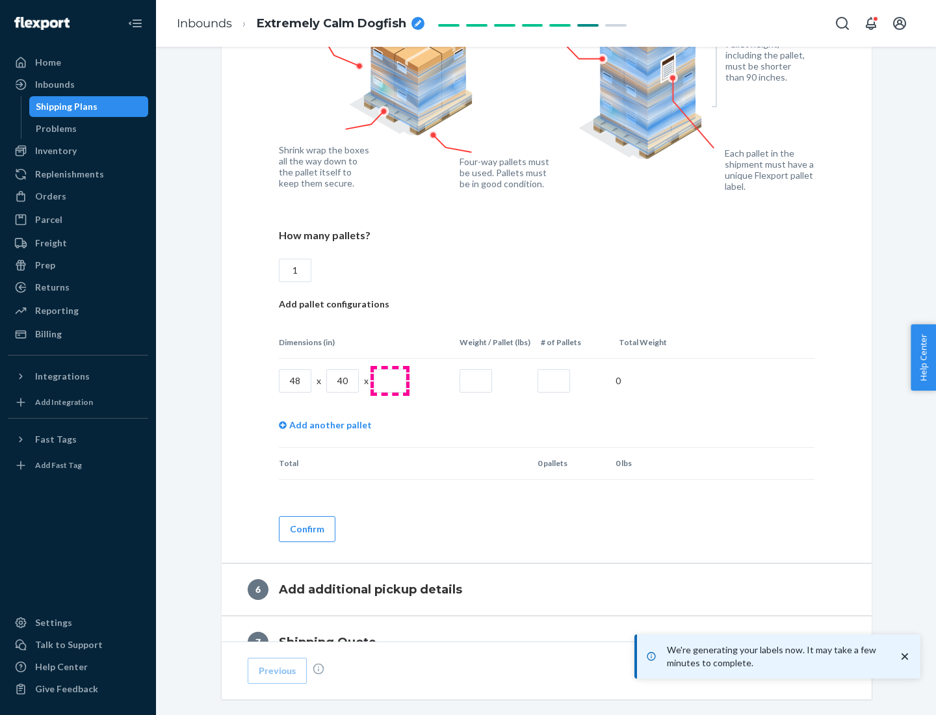
type input "1"
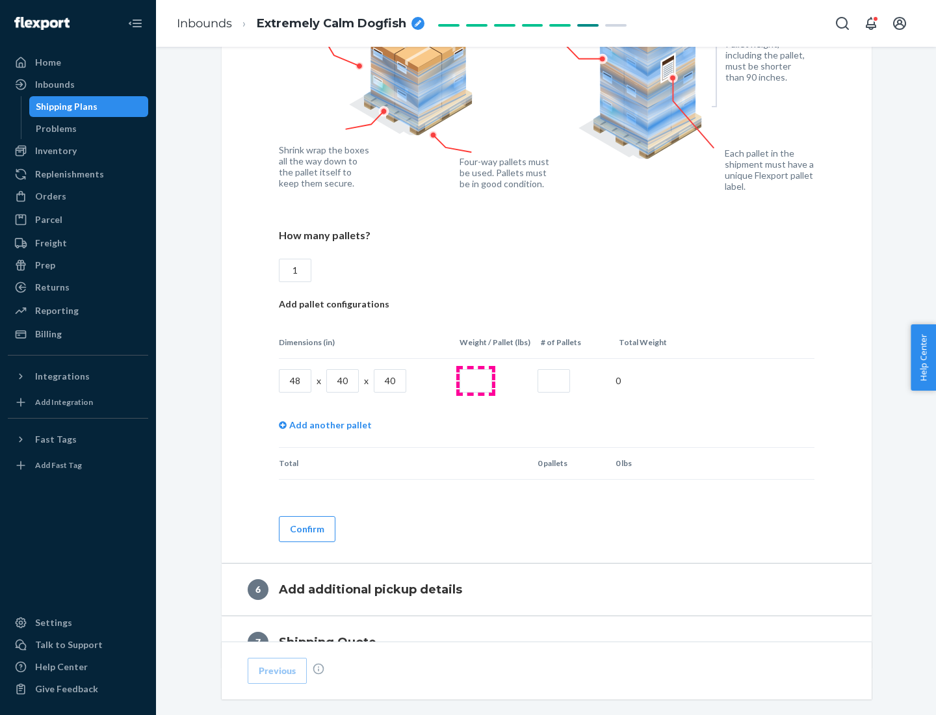
type input "40"
type input "200"
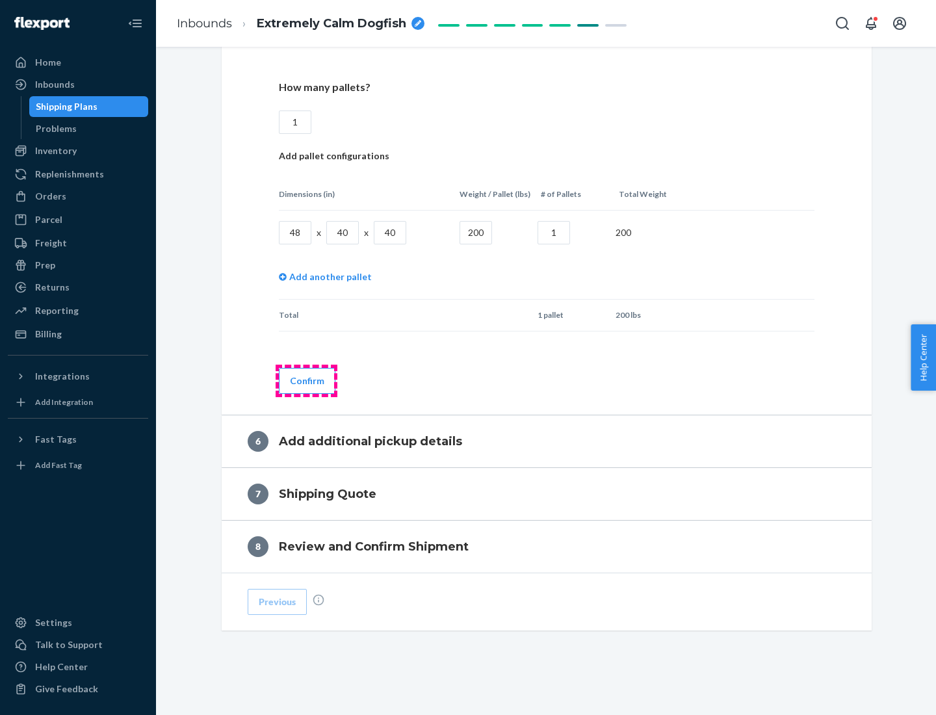
type input "1"
click at [306, 380] on button "Confirm" at bounding box center [307, 381] width 57 height 26
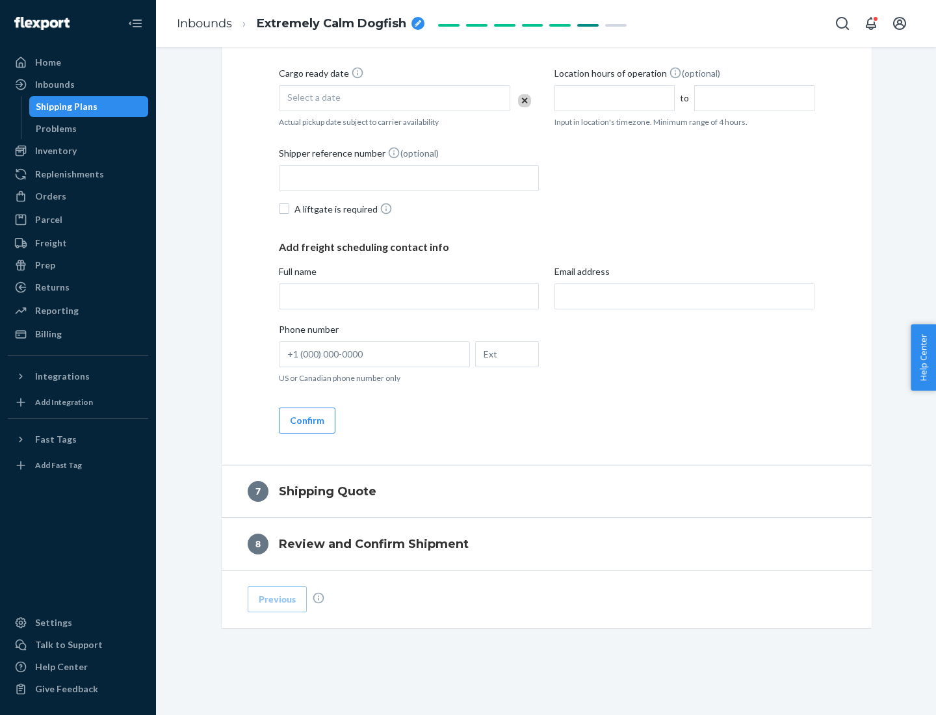
scroll to position [497, 0]
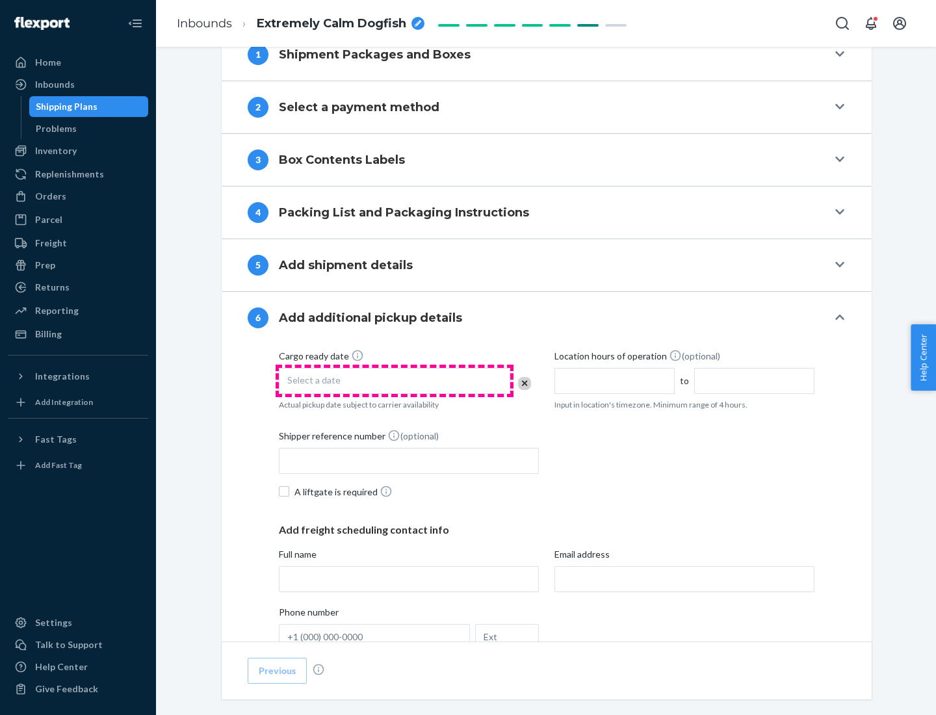
click at [394, 380] on div "Select a date" at bounding box center [394, 381] width 231 height 26
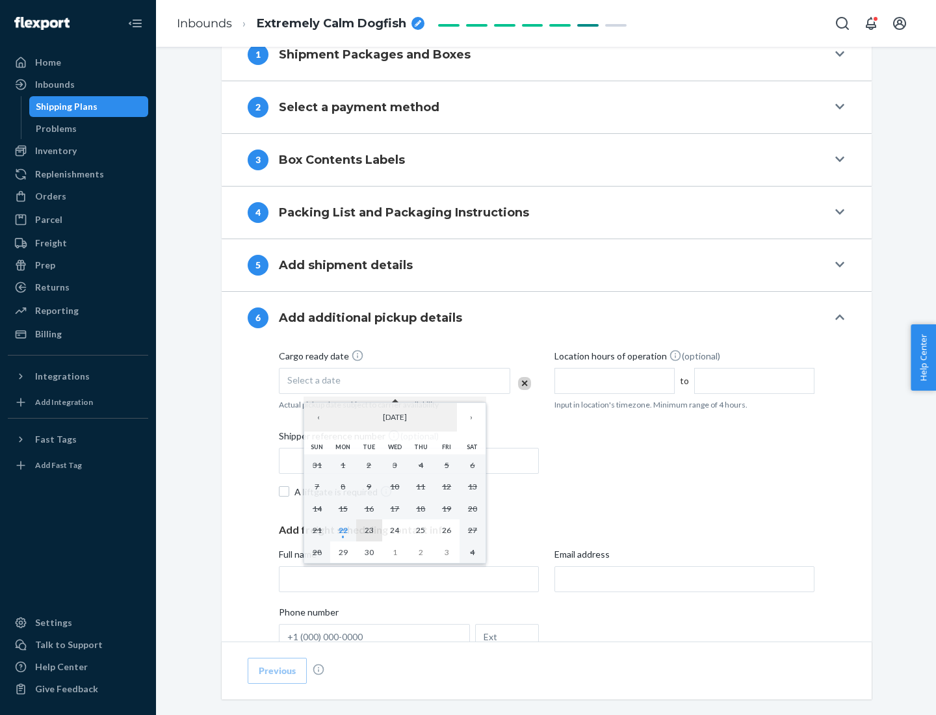
click at [368, 530] on abbr "23" at bounding box center [369, 530] width 9 height 10
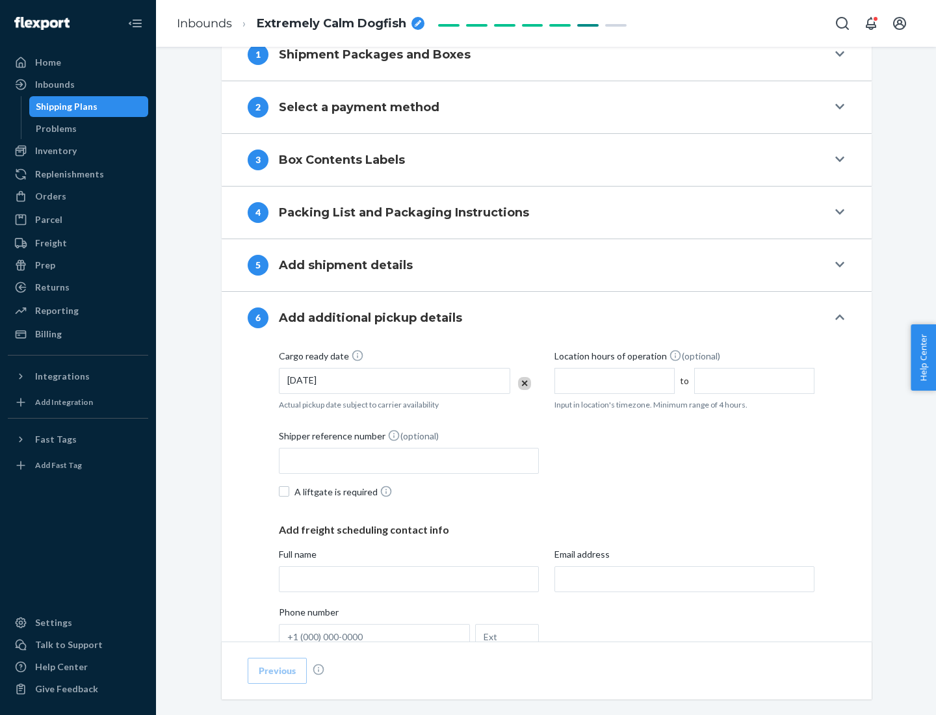
scroll to position [695, 0]
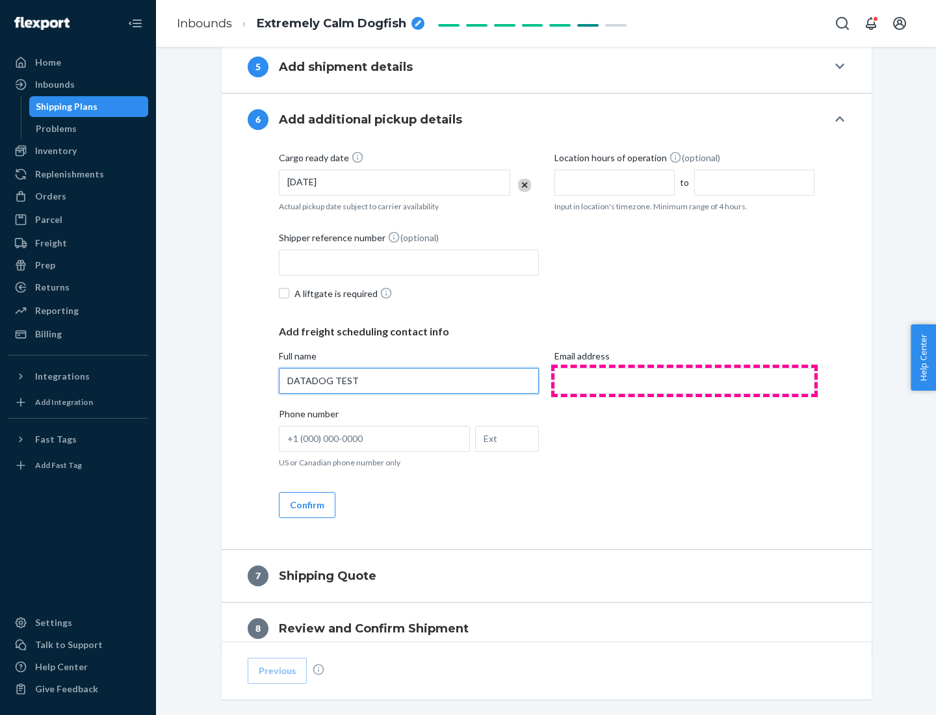
type input "DATADOG TEST"
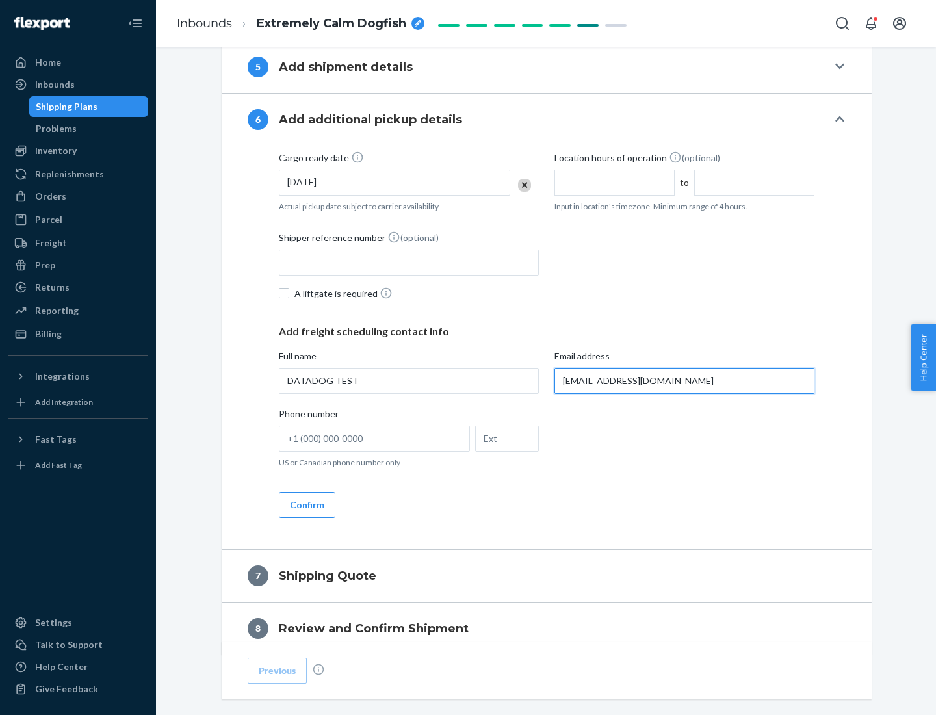
scroll to position [753, 0]
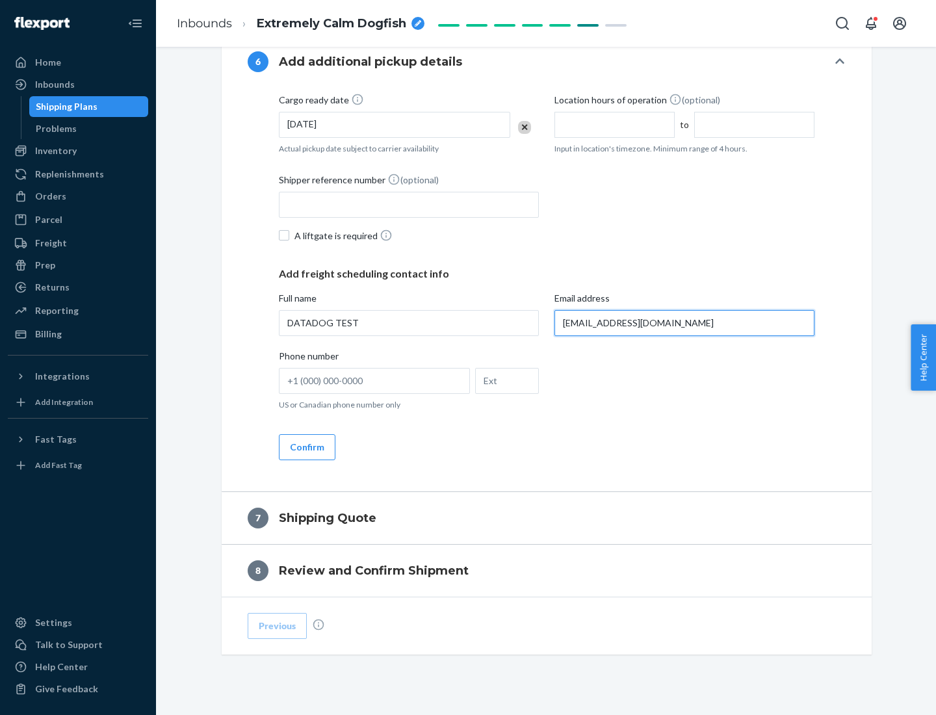
type input "[EMAIL_ADDRESS][DOMAIN_NAME]"
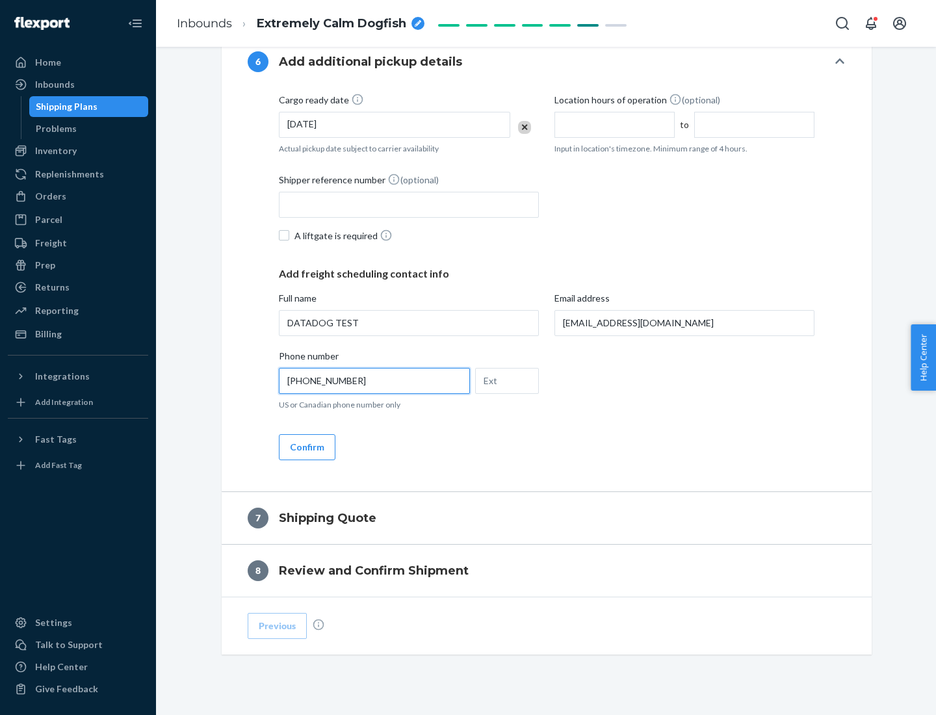
scroll to position [780, 0]
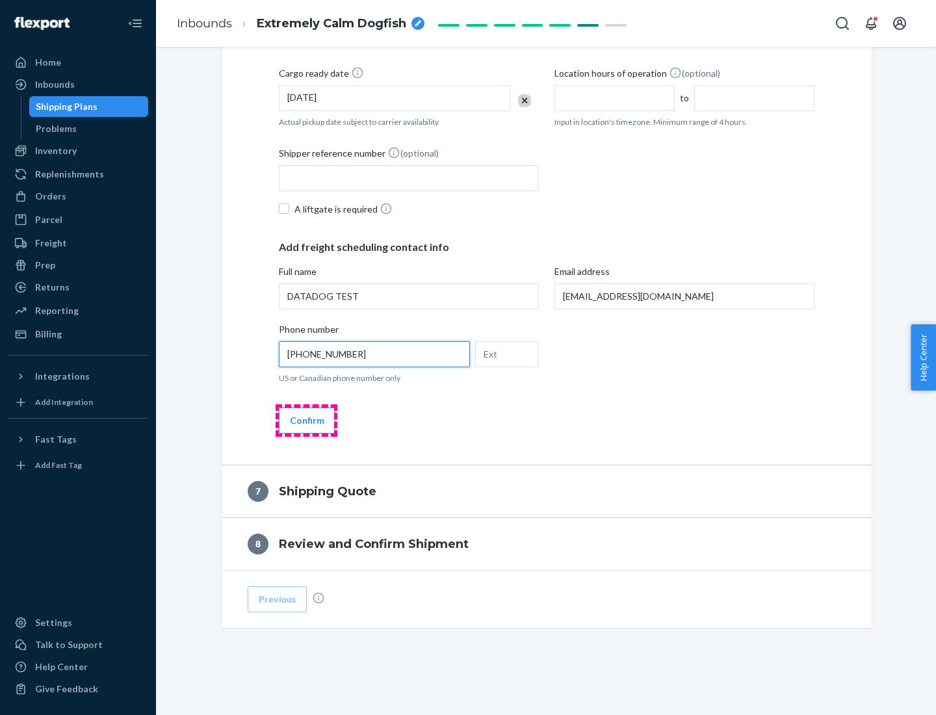
type input "[PHONE_NUMBER]"
click at [306, 420] on button "Confirm" at bounding box center [307, 420] width 57 height 26
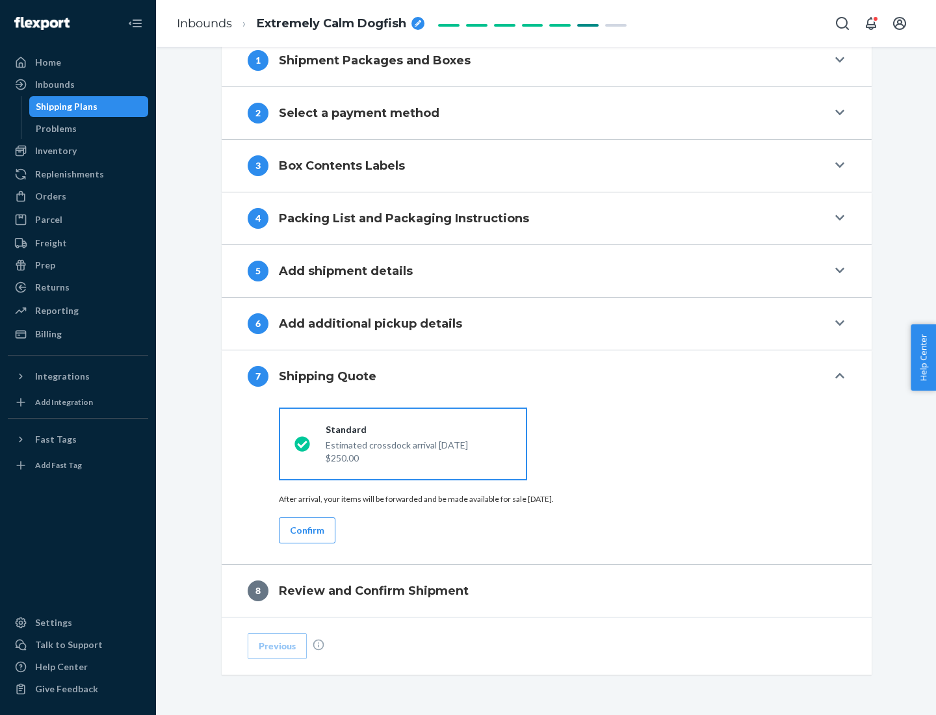
scroll to position [538, 0]
